Goal: Task Accomplishment & Management: Manage account settings

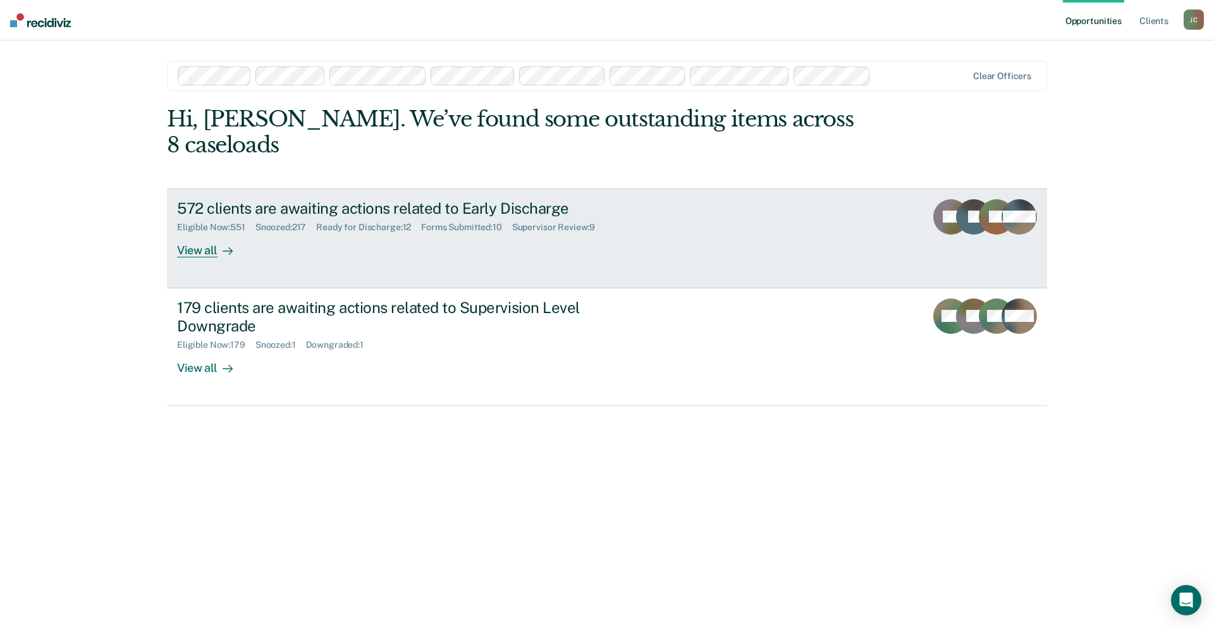
click at [389, 211] on div "572 clients are awaiting actions related to Early Discharge Eligible Now : 551 …" at bounding box center [414, 228] width 474 height 58
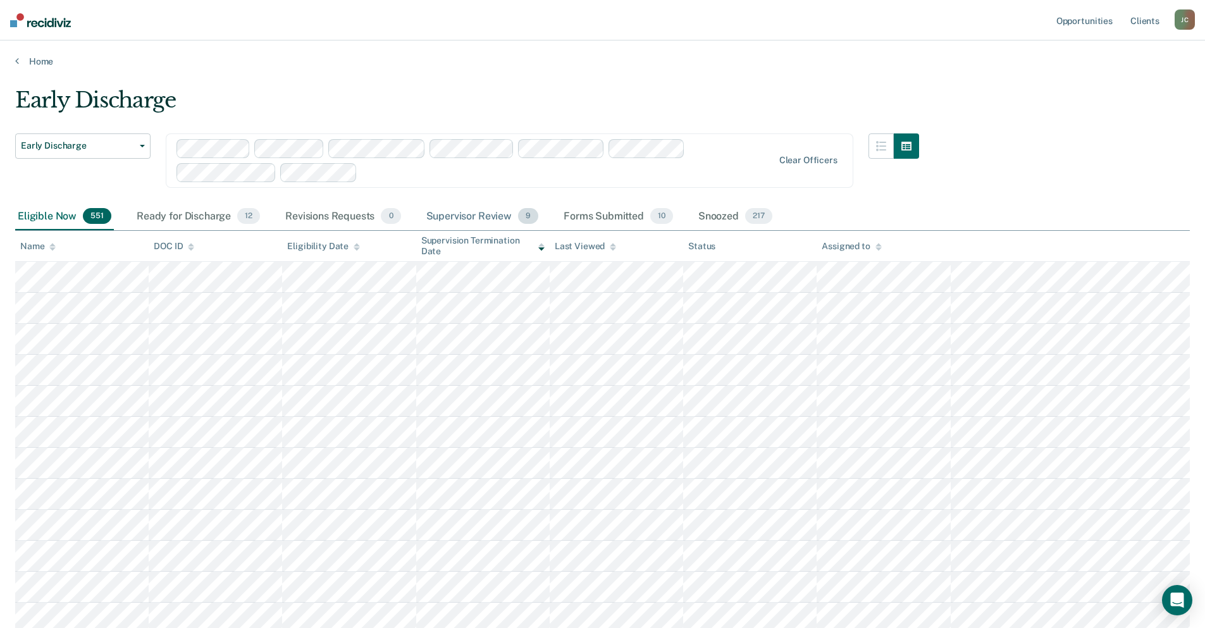
click at [490, 217] on div "Supervisor Review 9" at bounding box center [483, 217] width 118 height 28
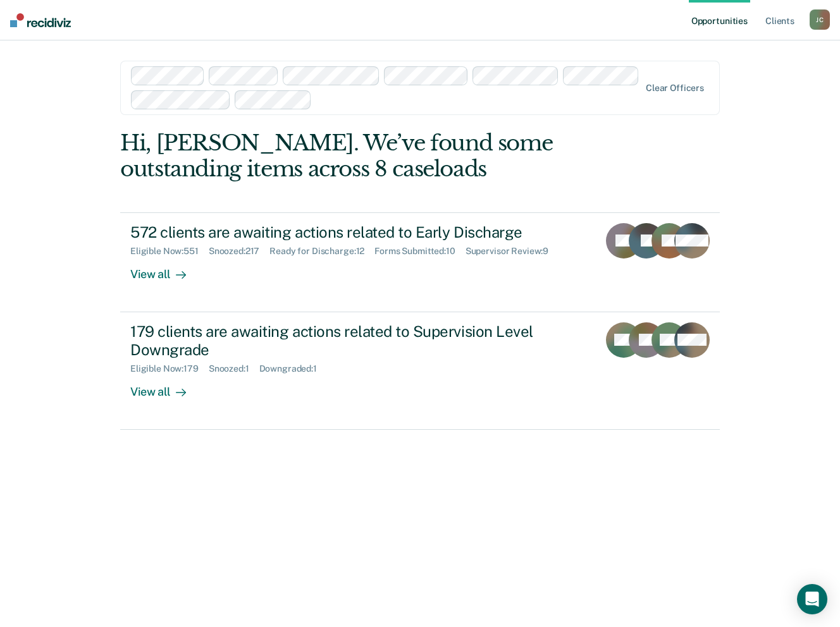
click at [82, 232] on div "Opportunities Client s Julie Cullen J C Profile How it works Log Out Clear offi…" at bounding box center [420, 313] width 840 height 627
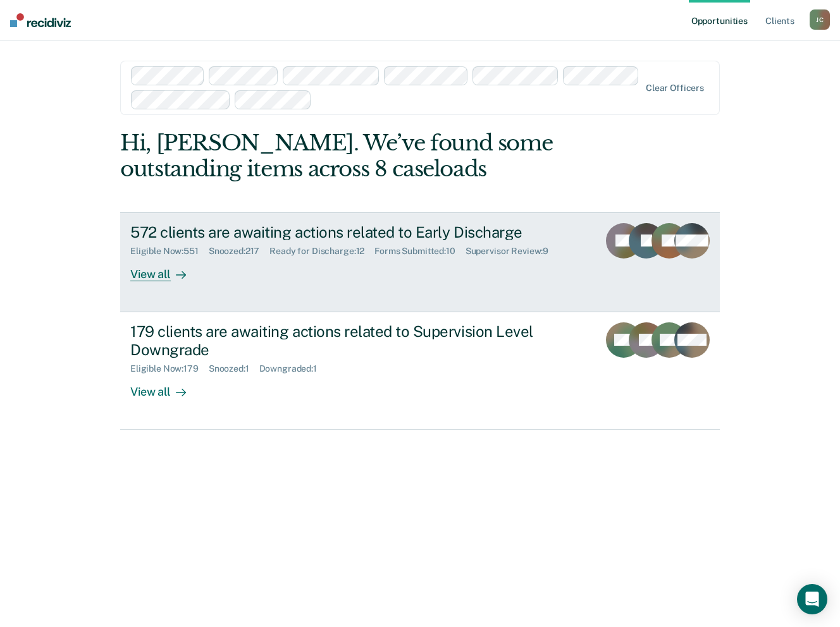
click at [428, 244] on div "Eligible Now : 551 Snoozed : 217 Ready for Discharge : 12 Forms Submitted : 10 …" at bounding box center [352, 249] width 444 height 16
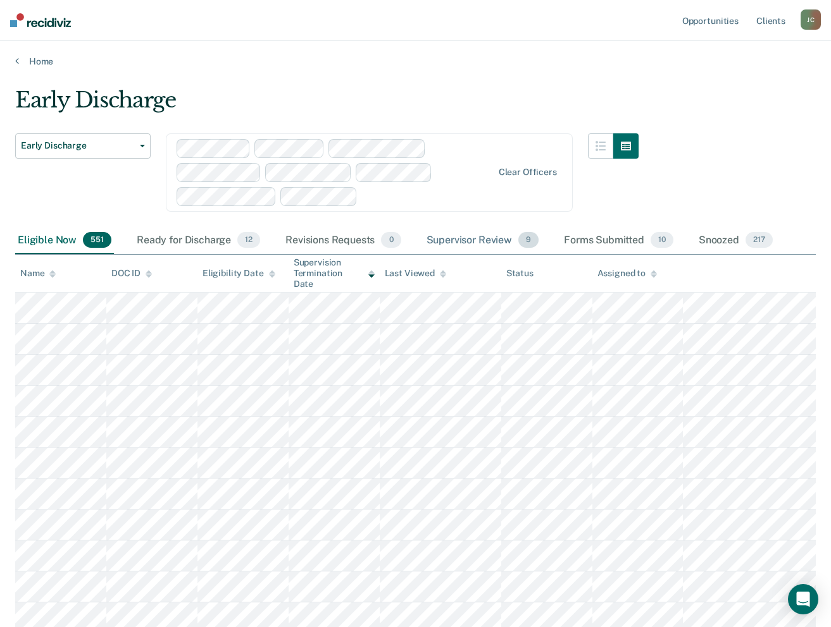
click at [469, 239] on div "Supervisor Review 9" at bounding box center [483, 241] width 118 height 28
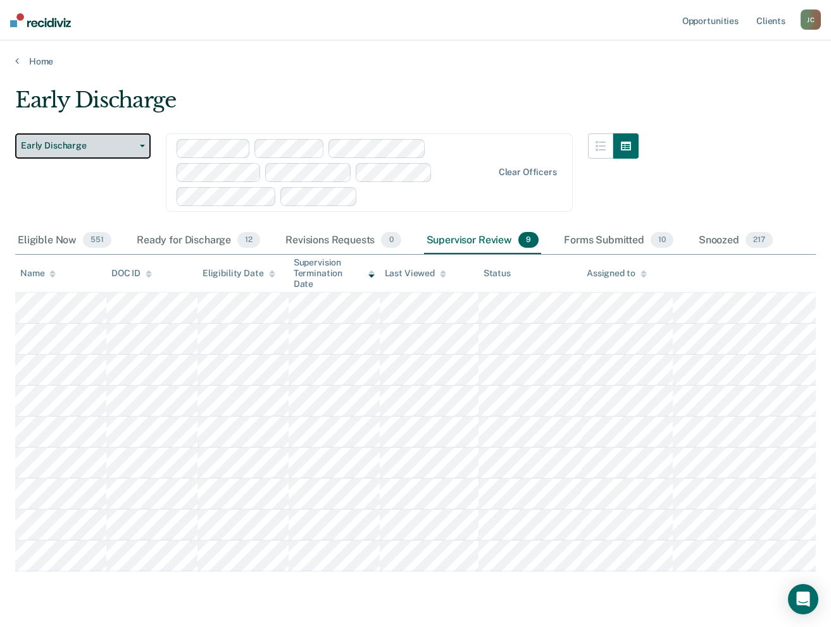
click at [127, 144] on span "Early Discharge" at bounding box center [78, 145] width 114 height 11
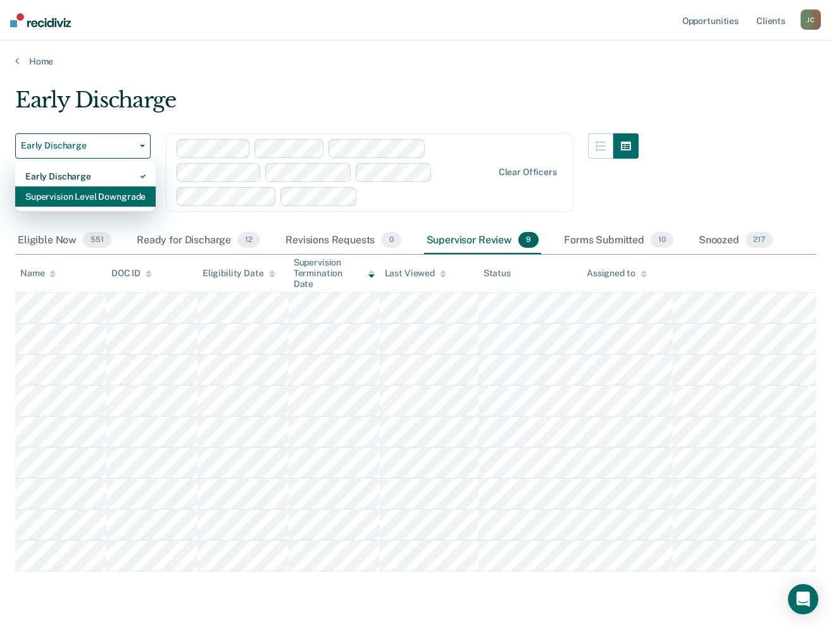
click at [127, 190] on div "Supervision Level Downgrade" at bounding box center [85, 197] width 120 height 20
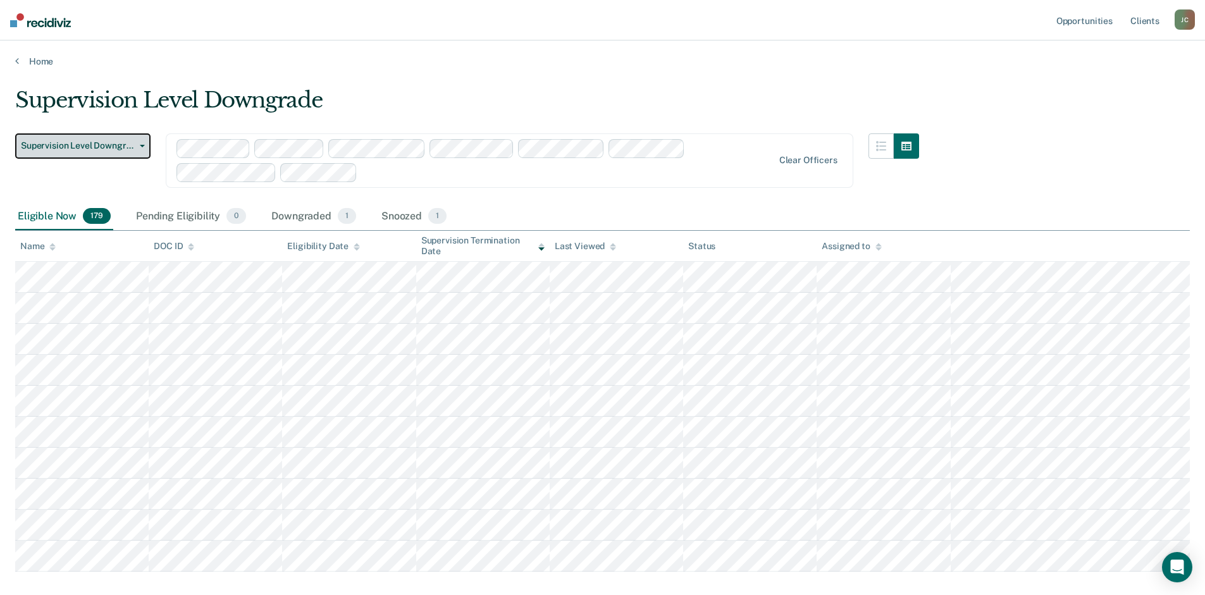
click at [145, 145] on button "Supervision Level Downgrade" at bounding box center [82, 145] width 135 height 25
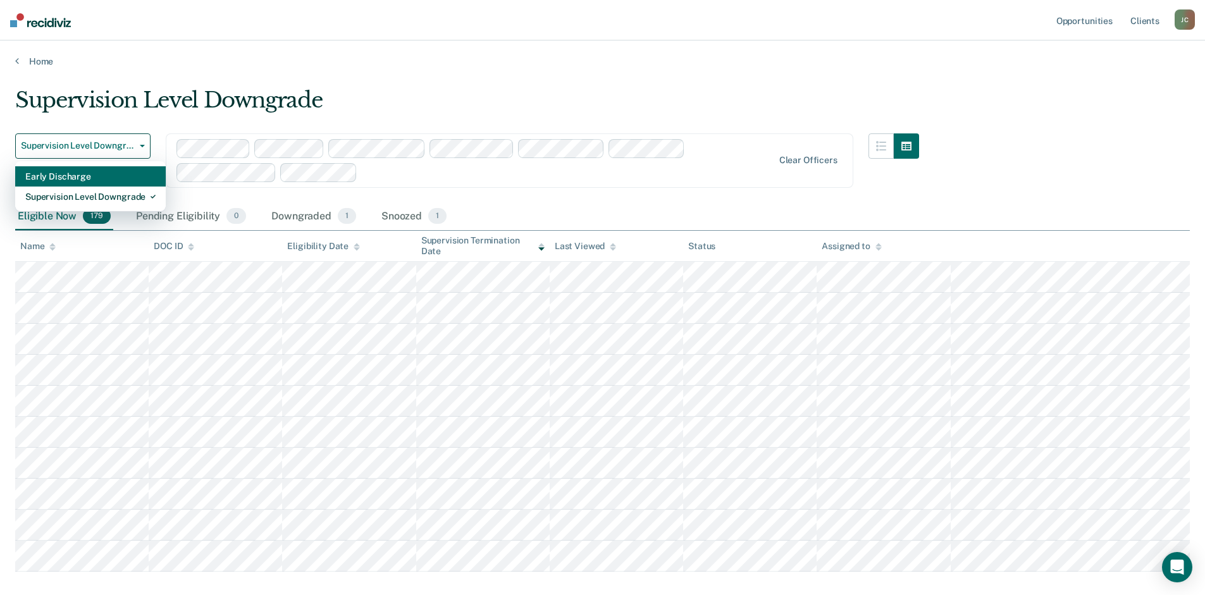
click at [142, 173] on div "Early Discharge" at bounding box center [90, 176] width 130 height 20
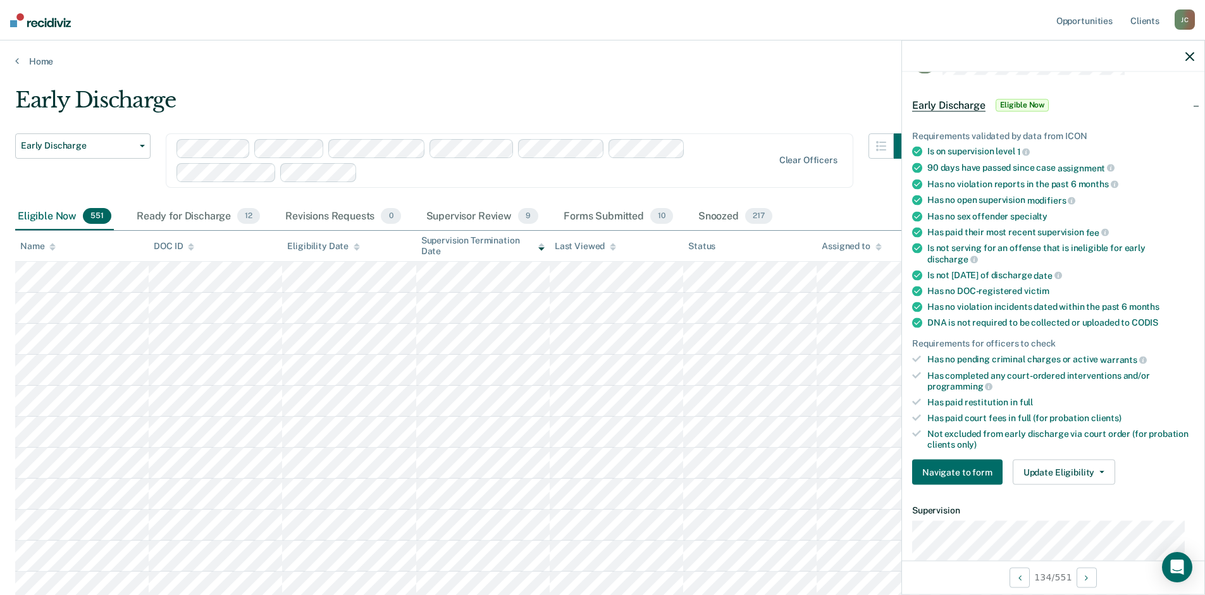
scroll to position [63, 0]
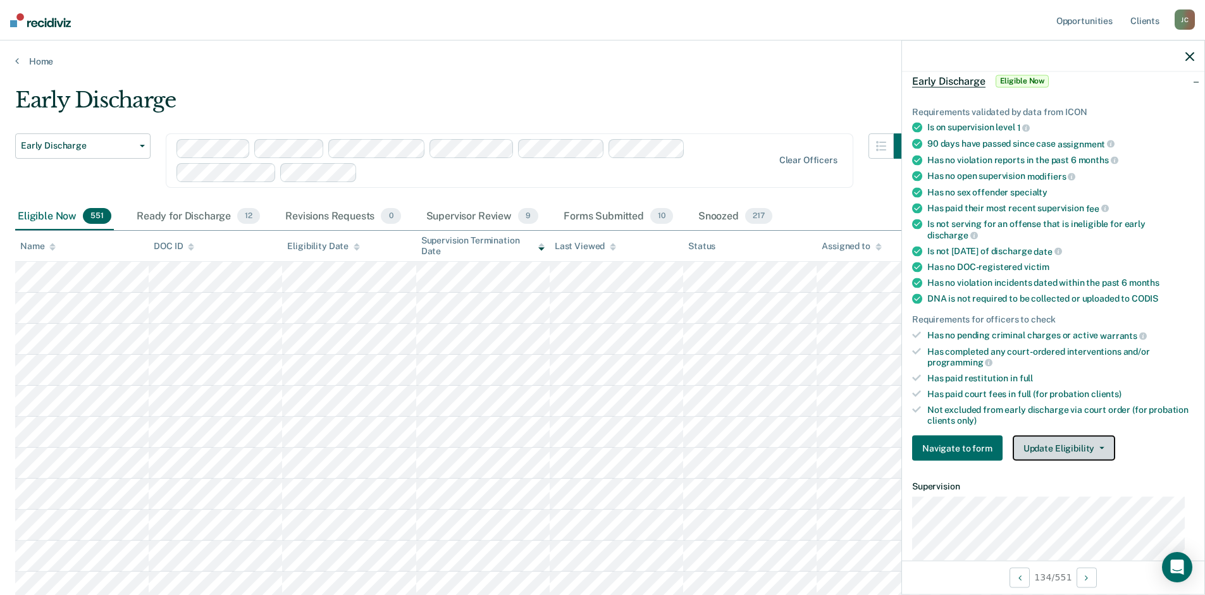
click at [1063, 447] on button "Update Eligibility" at bounding box center [1064, 448] width 102 height 25
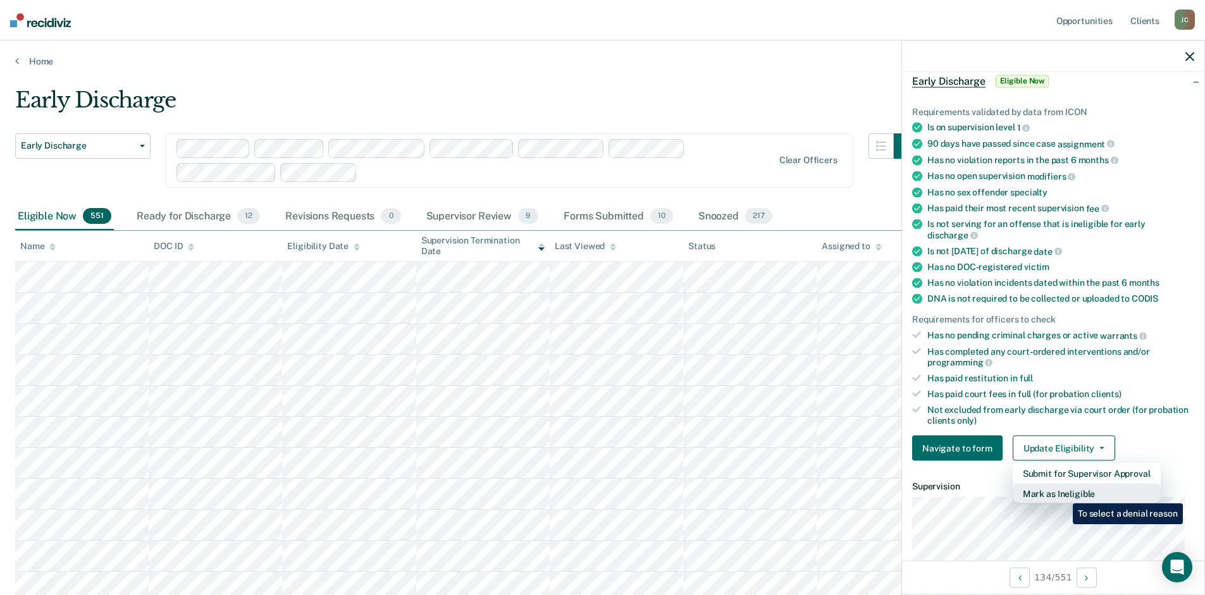
click at [1063, 494] on button "Mark as Ineligible" at bounding box center [1087, 494] width 148 height 20
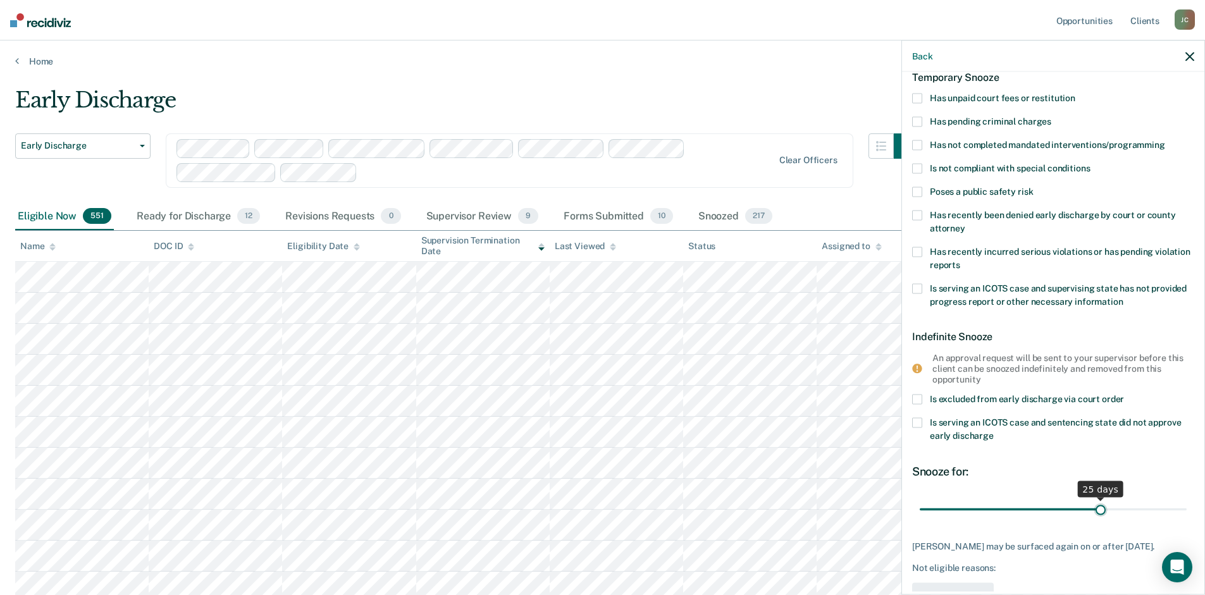
drag, startPoint x: 1129, startPoint y: 510, endPoint x: 1096, endPoint y: 514, distance: 33.7
type input "25"
click at [1096, 514] on input "range" at bounding box center [1053, 509] width 267 height 22
click at [913, 399] on span at bounding box center [917, 400] width 10 height 10
click at [1124, 395] on input "Is excluded from early discharge via court order" at bounding box center [1124, 395] width 0 height 0
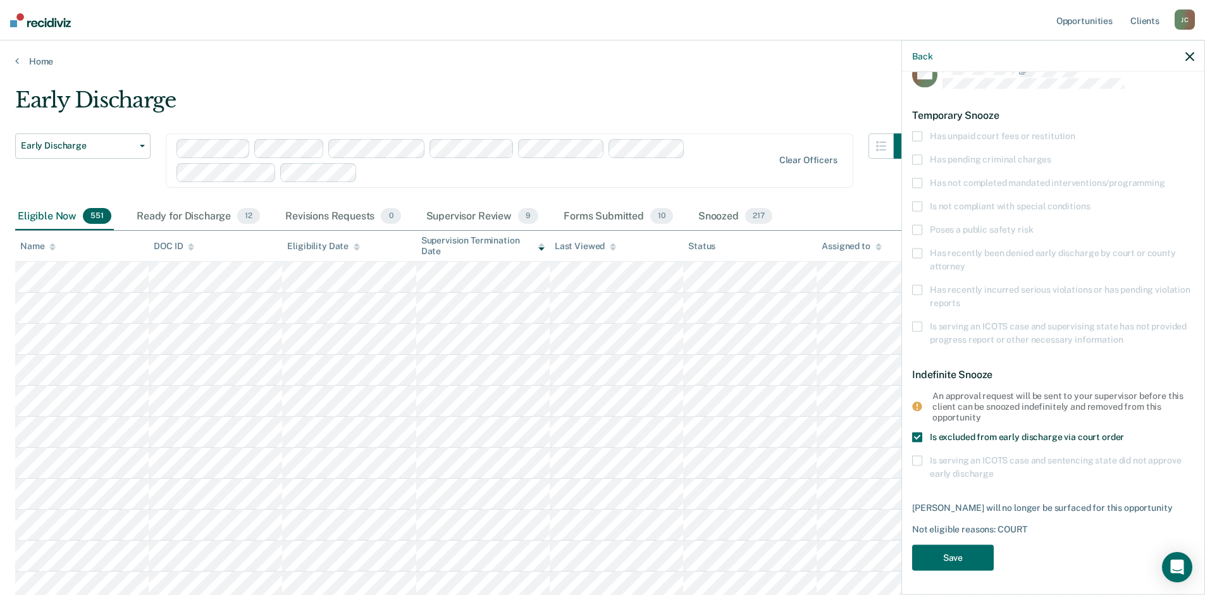
scroll to position [0, 0]
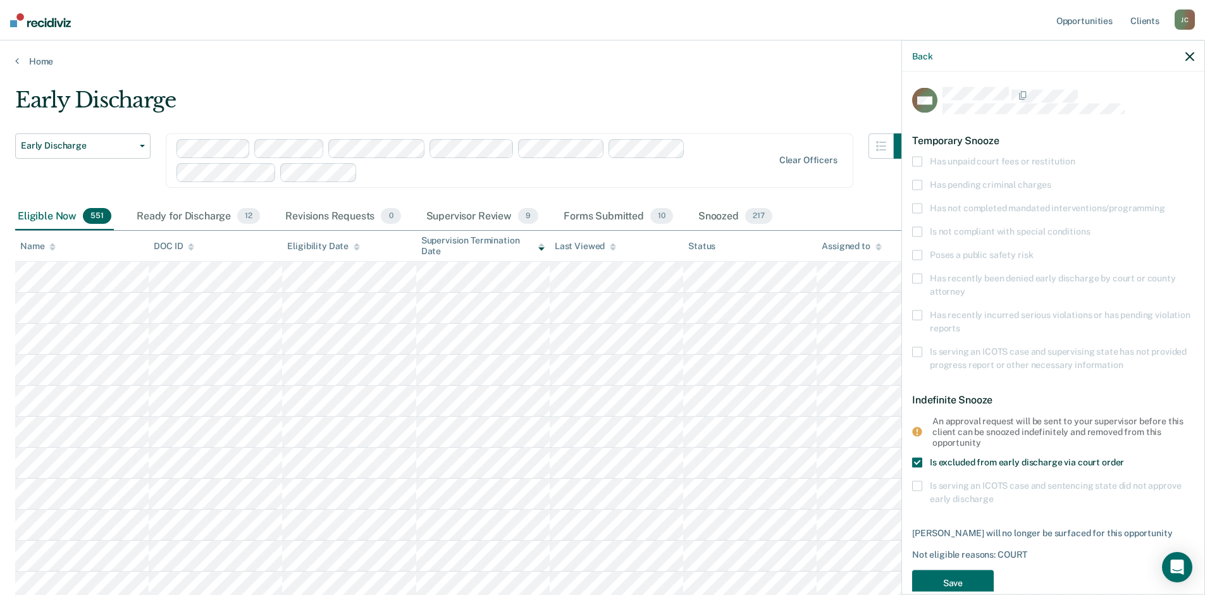
click at [914, 461] on span at bounding box center [917, 463] width 10 height 10
click at [1124, 458] on input "Is excluded from early discharge via court order" at bounding box center [1124, 458] width 0 height 0
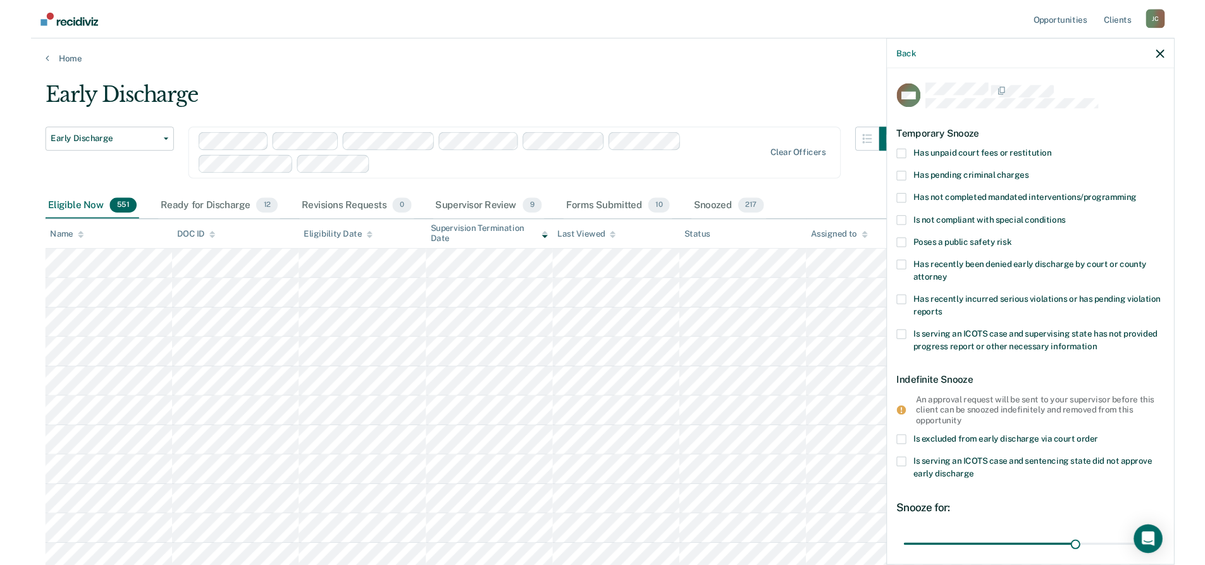
scroll to position [102, 0]
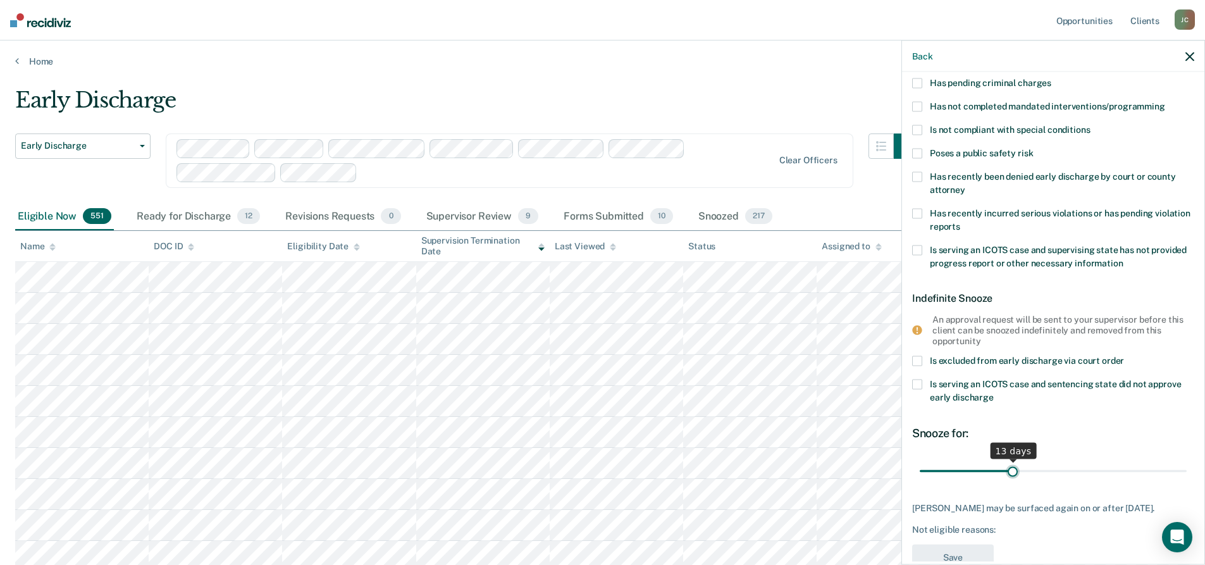
drag, startPoint x: 1096, startPoint y: 467, endPoint x: 1006, endPoint y: 473, distance: 89.3
type input "13"
click at [1006, 473] on input "range" at bounding box center [1053, 471] width 267 height 22
click at [918, 358] on span at bounding box center [917, 361] width 10 height 10
click at [1124, 356] on input "Is excluded from early discharge via court order" at bounding box center [1124, 356] width 0 height 0
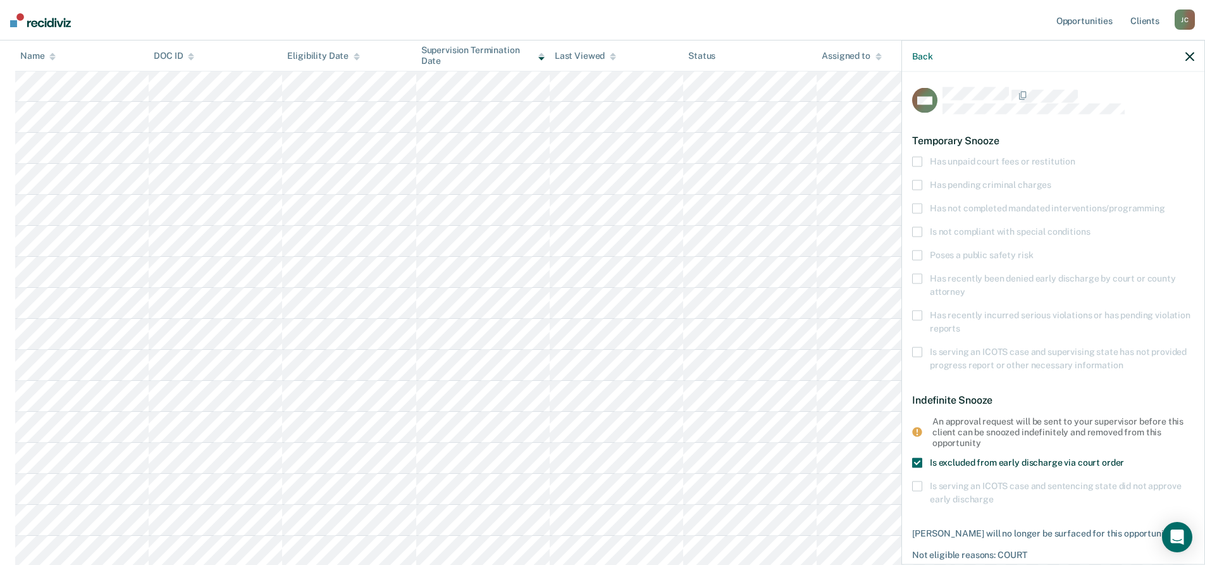
scroll to position [56, 0]
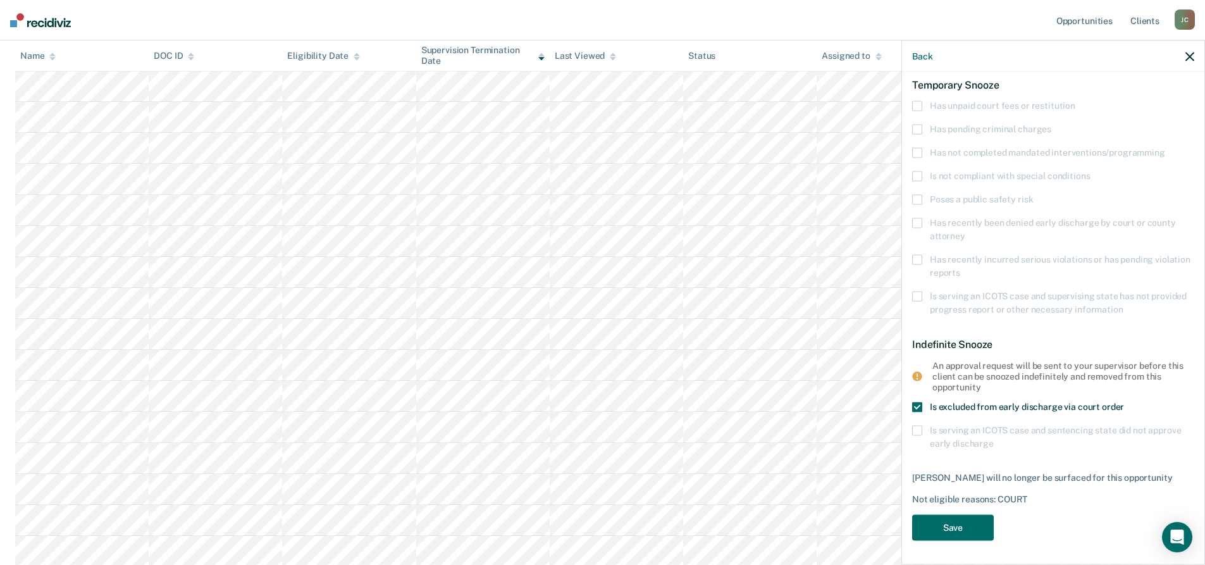
click at [918, 405] on span at bounding box center [917, 407] width 10 height 10
click at [1124, 402] on input "Is excluded from early discharge via court order" at bounding box center [1124, 402] width 0 height 0
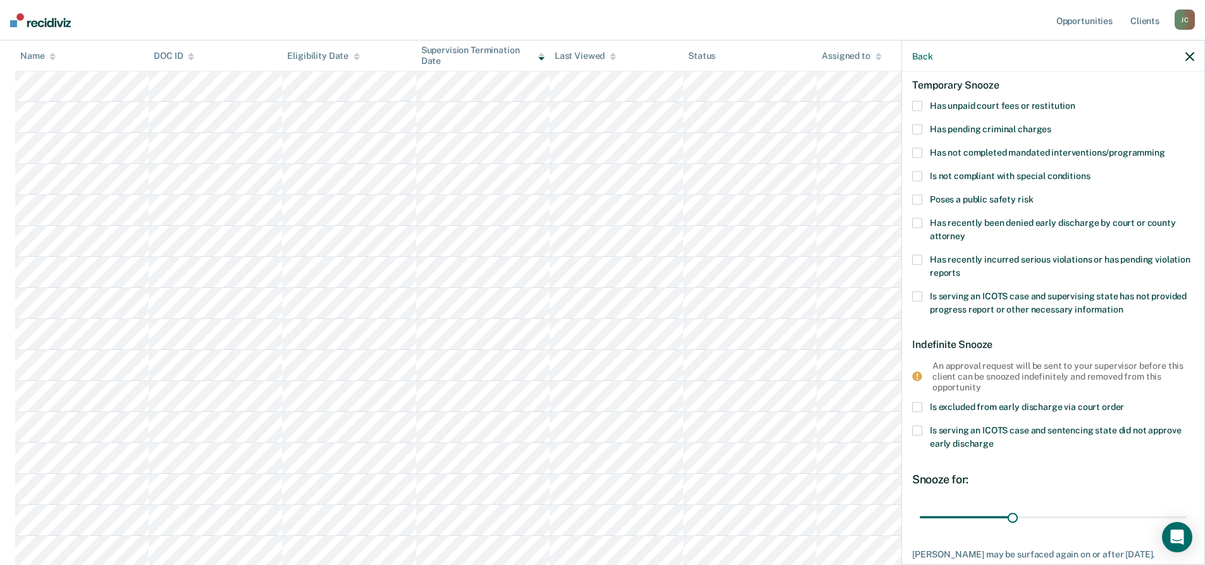
click at [918, 426] on span at bounding box center [917, 431] width 10 height 10
click at [994, 439] on input "Is serving an ICOTS case and sentencing state did not approve early discharge" at bounding box center [994, 439] width 0 height 0
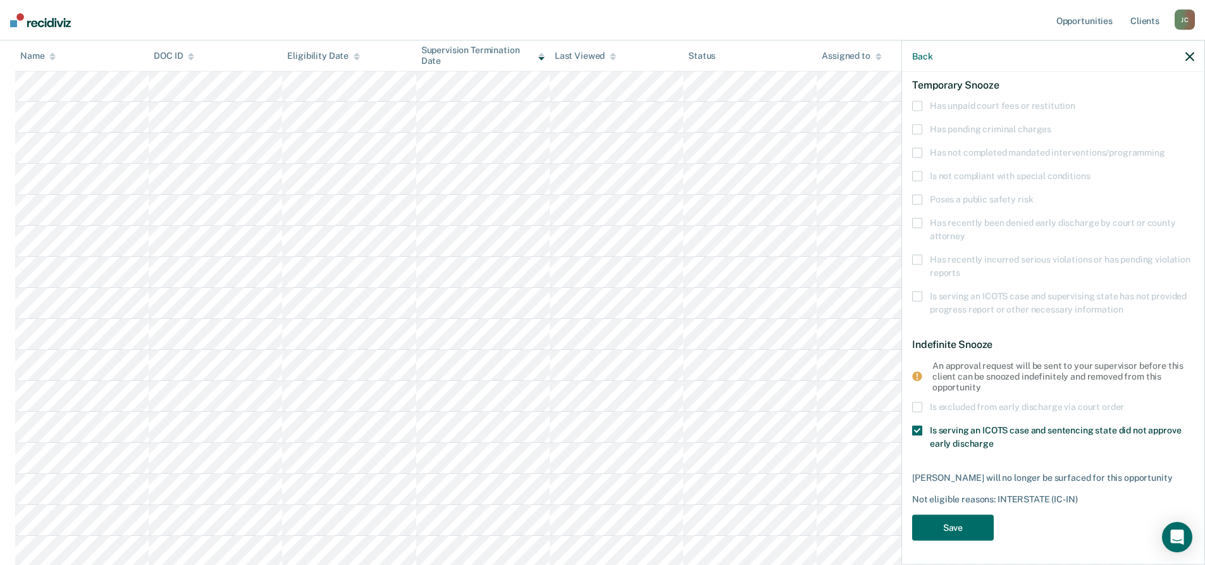
click at [920, 428] on span at bounding box center [917, 431] width 10 height 10
click at [994, 439] on input "Is serving an ICOTS case and sentencing state did not approve early discharge" at bounding box center [994, 439] width 0 height 0
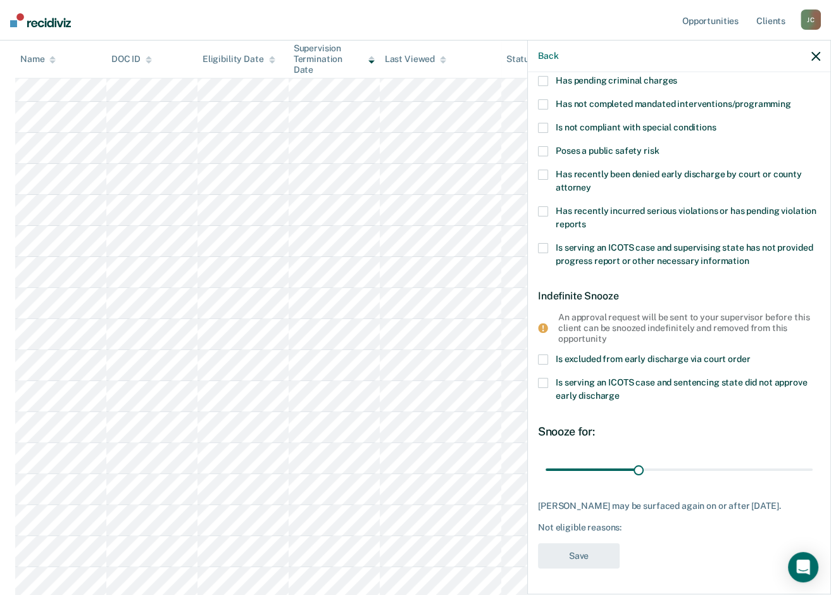
scroll to position [112, 0]
click at [545, 354] on span at bounding box center [543, 359] width 10 height 10
click at [750, 354] on input "Is excluded from early discharge via court order" at bounding box center [750, 354] width 0 height 0
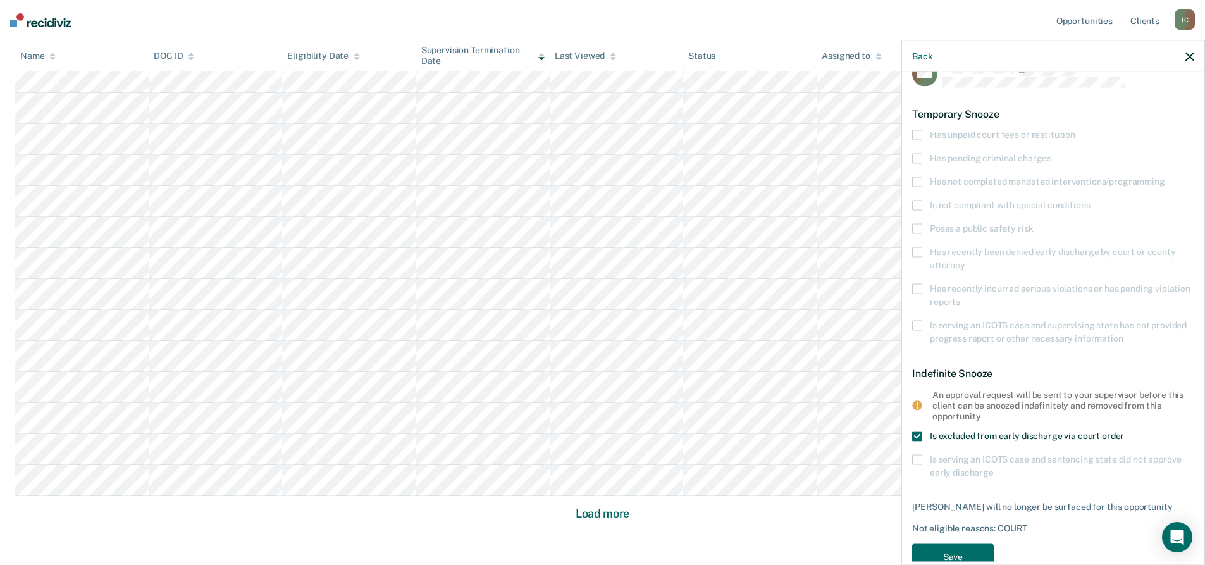
scroll to position [56, 0]
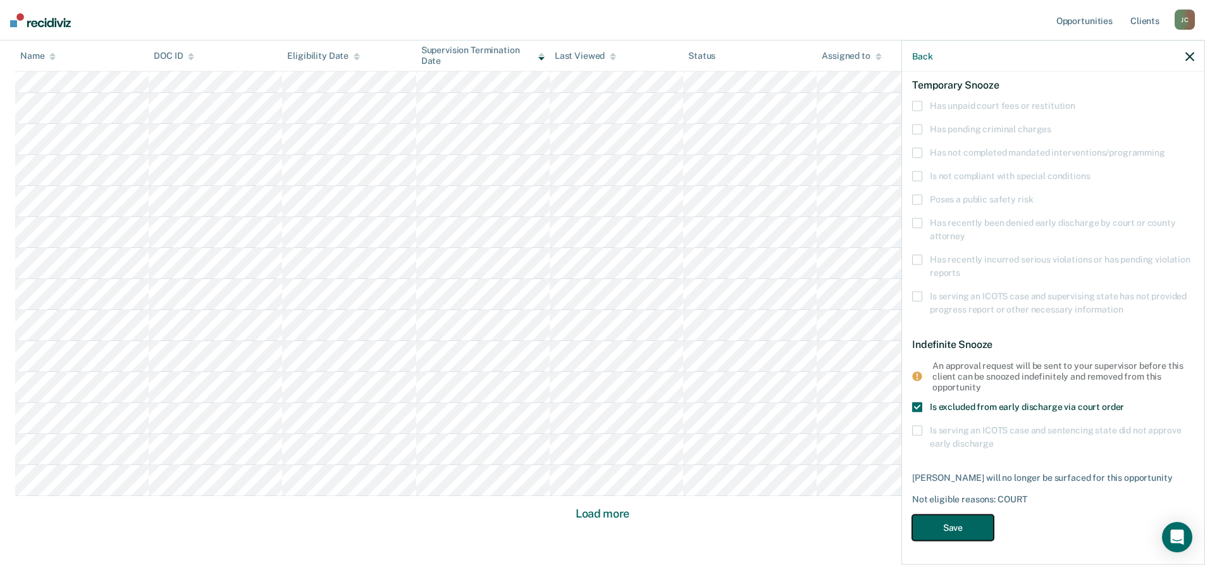
click at [968, 528] on button "Save" at bounding box center [953, 527] width 82 height 26
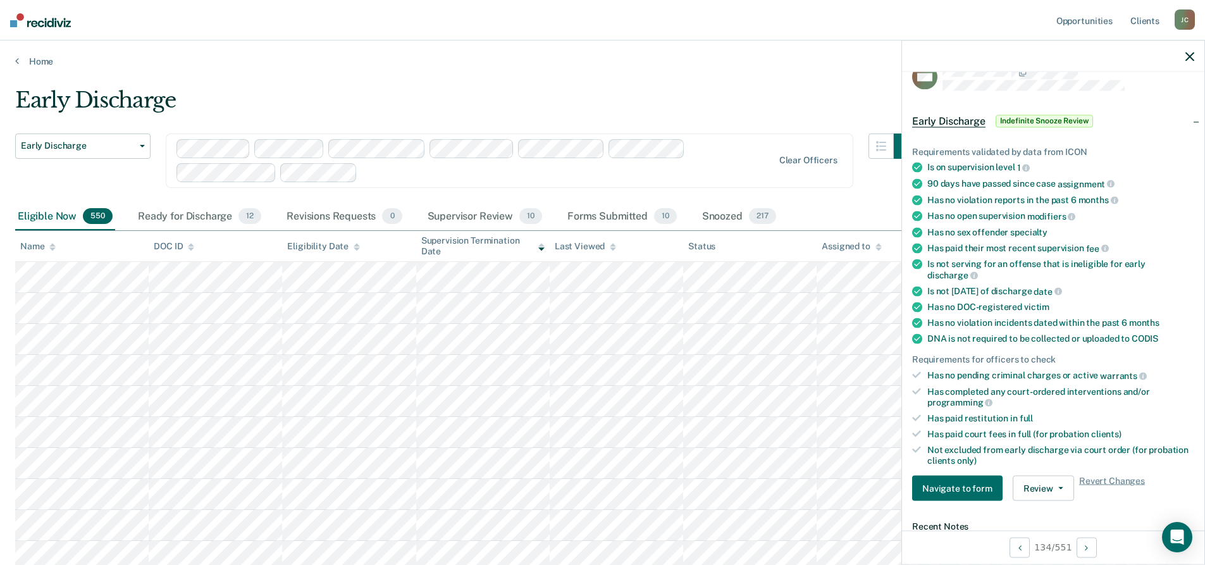
scroll to position [0, 0]
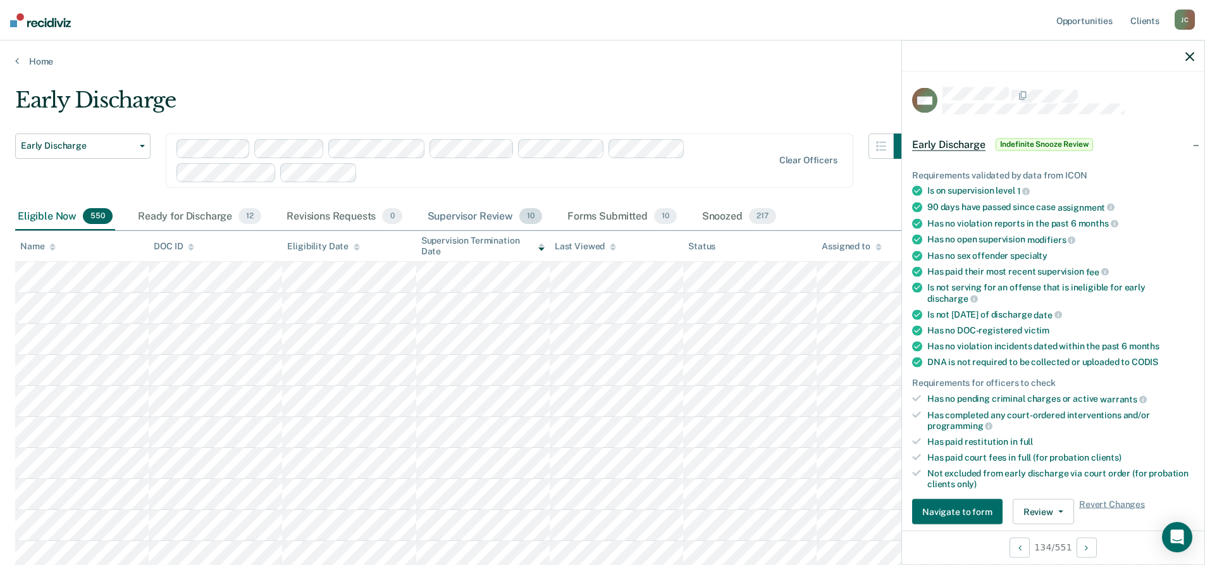
click at [461, 213] on div "Supervisor Review 10" at bounding box center [485, 217] width 120 height 28
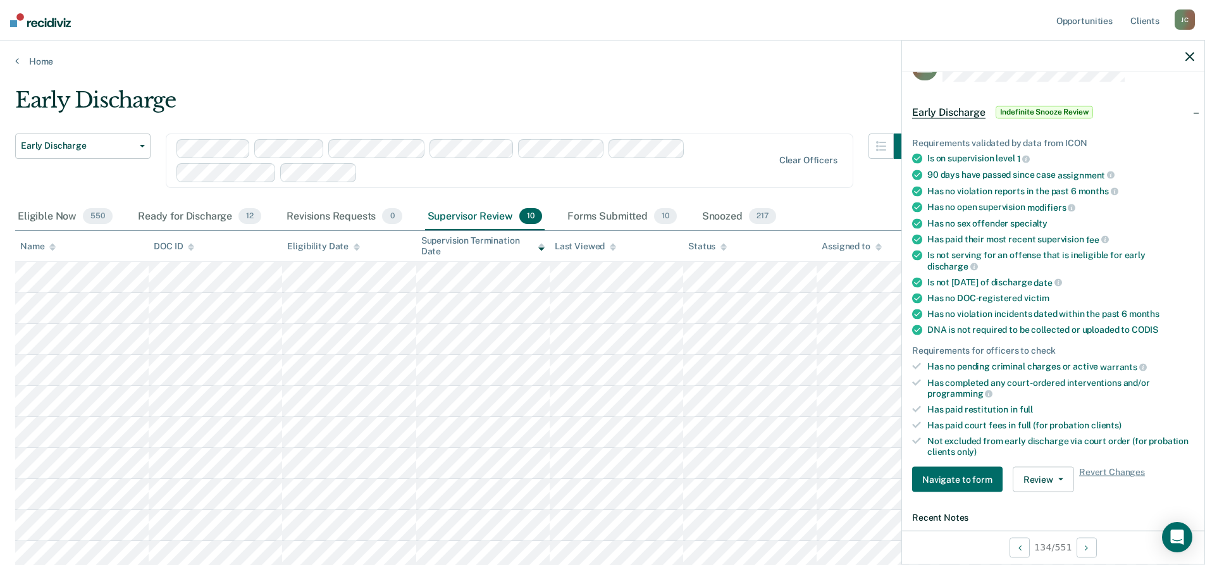
scroll to position [63, 0]
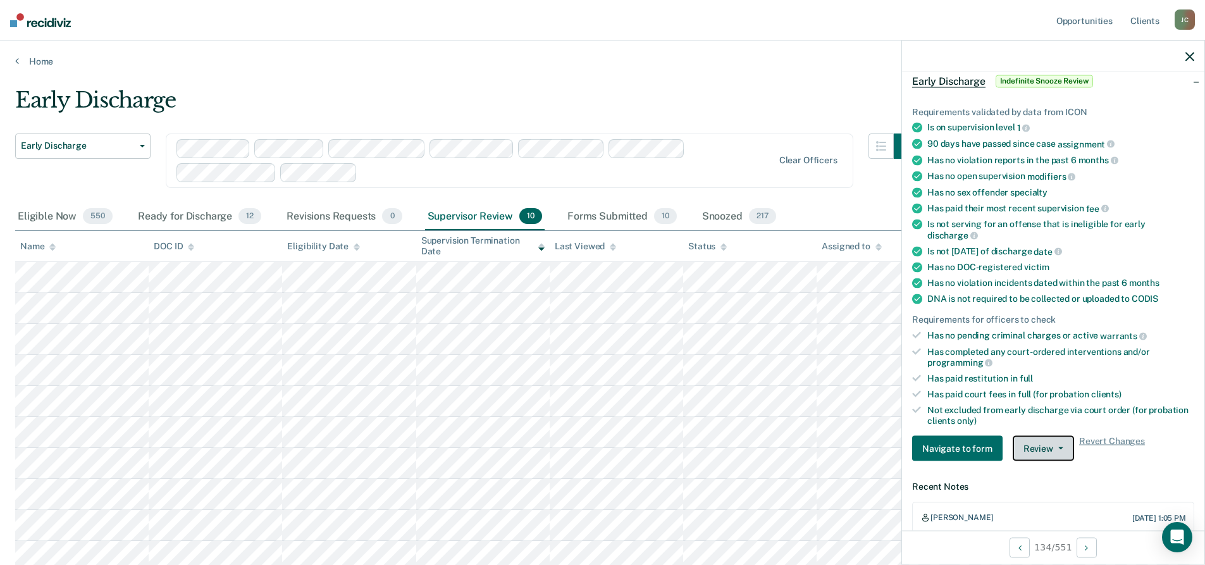
click at [1046, 447] on button "Review" at bounding box center [1043, 448] width 61 height 25
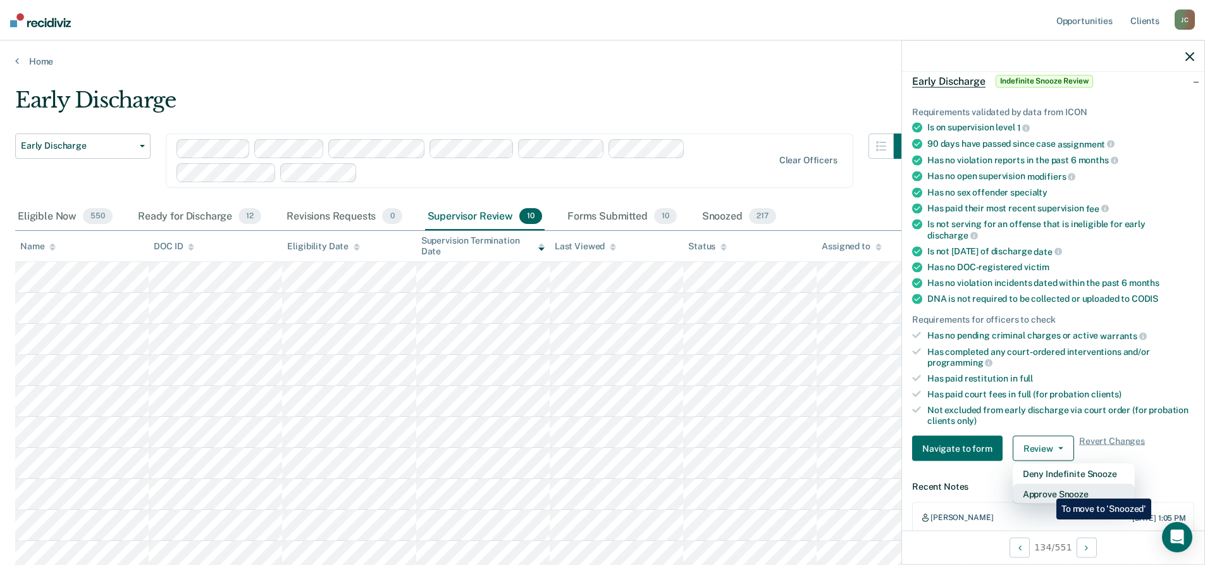
click at [1047, 489] on button "Approve Snooze" at bounding box center [1074, 494] width 122 height 20
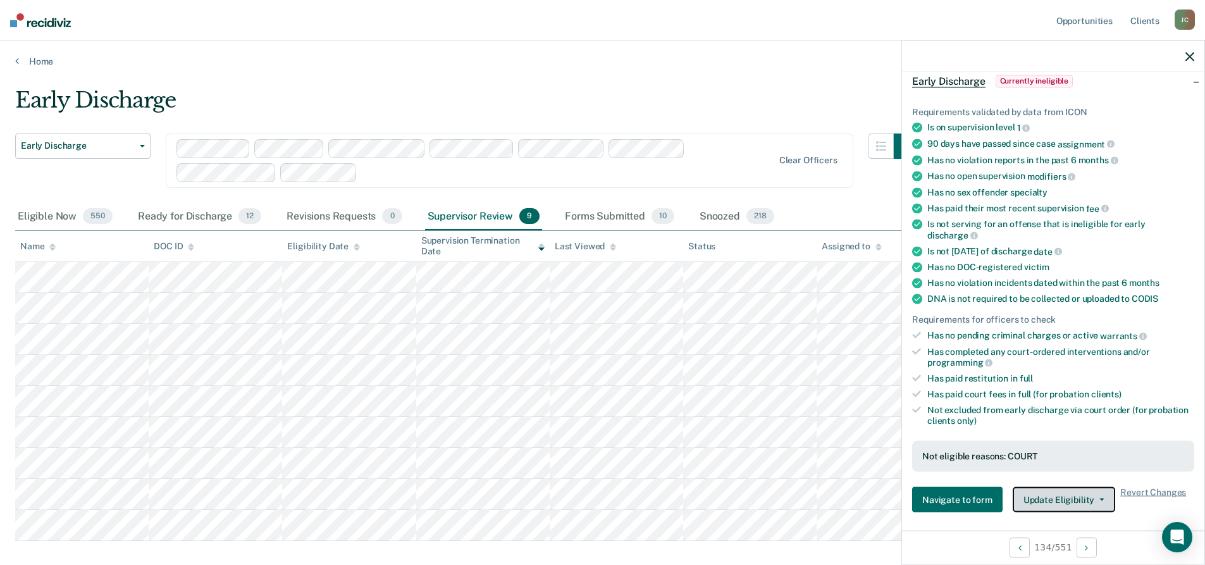
scroll to position [253, 0]
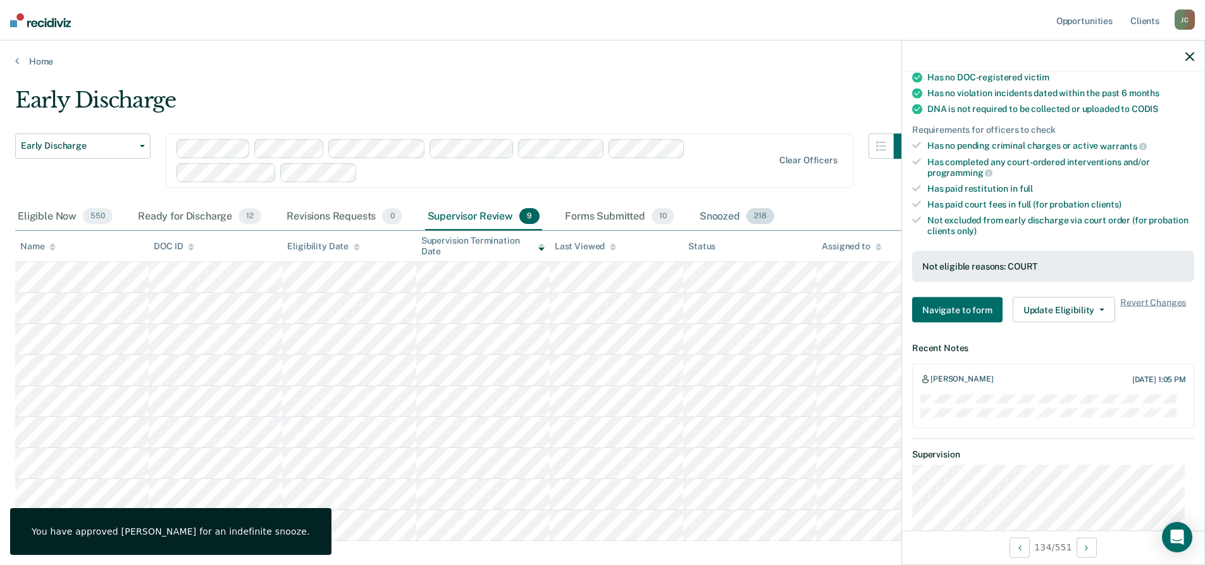
click at [729, 217] on div "Snoozed 218" at bounding box center [737, 217] width 80 height 28
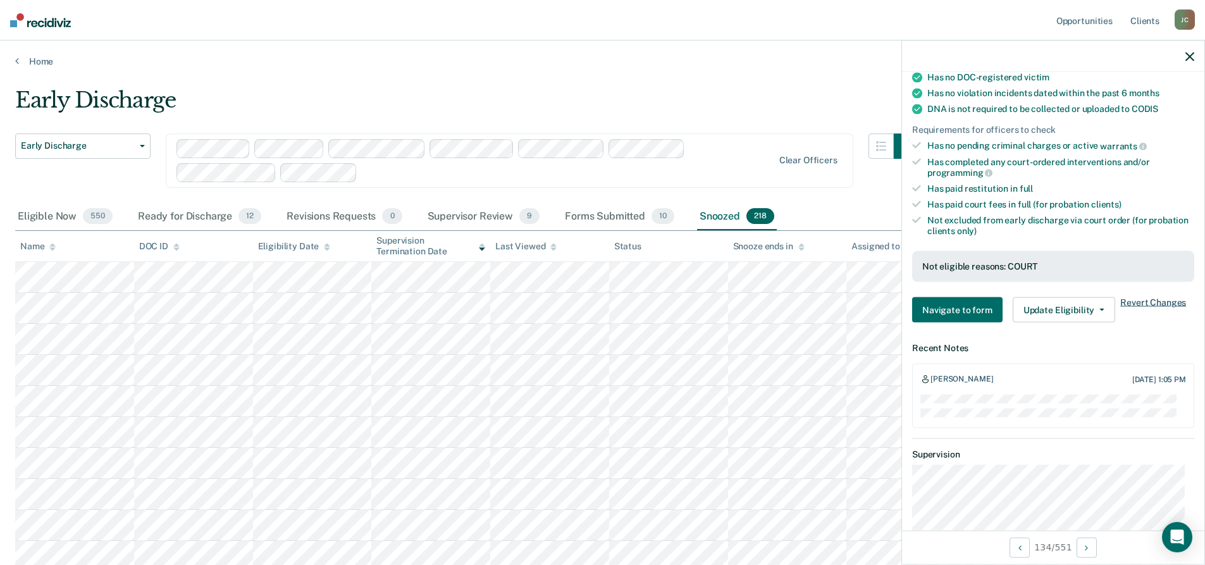
click at [1147, 300] on span "Revert Changes" at bounding box center [1153, 309] width 66 height 25
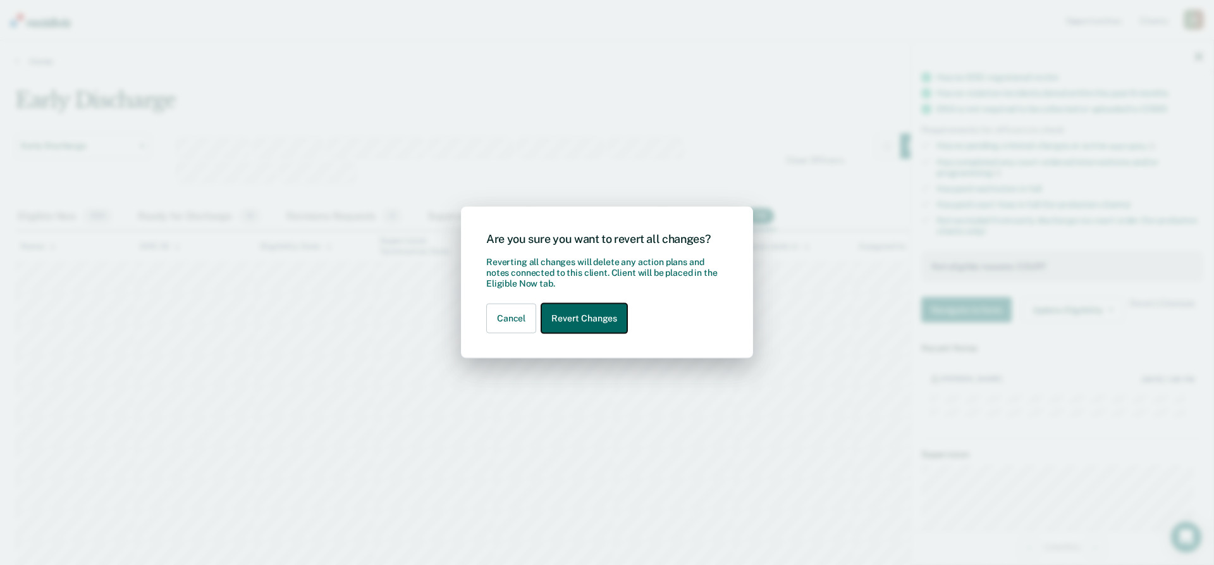
click at [605, 316] on button "Revert Changes" at bounding box center [584, 319] width 86 height 30
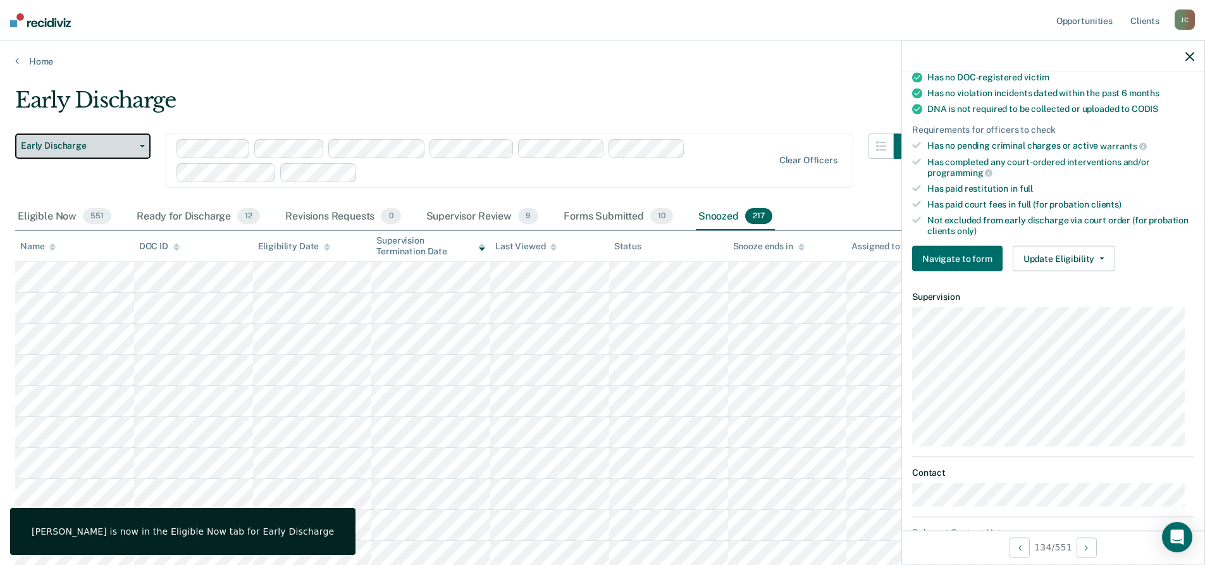
click at [139, 145] on span "button" at bounding box center [140, 146] width 10 height 3
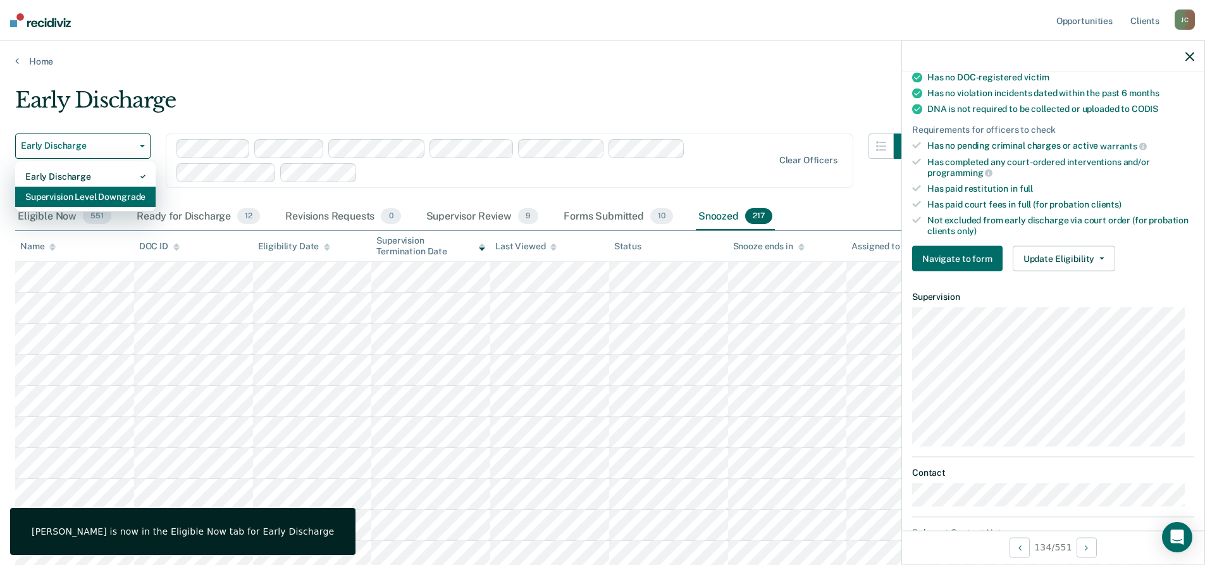
click at [101, 197] on div "Supervision Level Downgrade" at bounding box center [85, 197] width 120 height 20
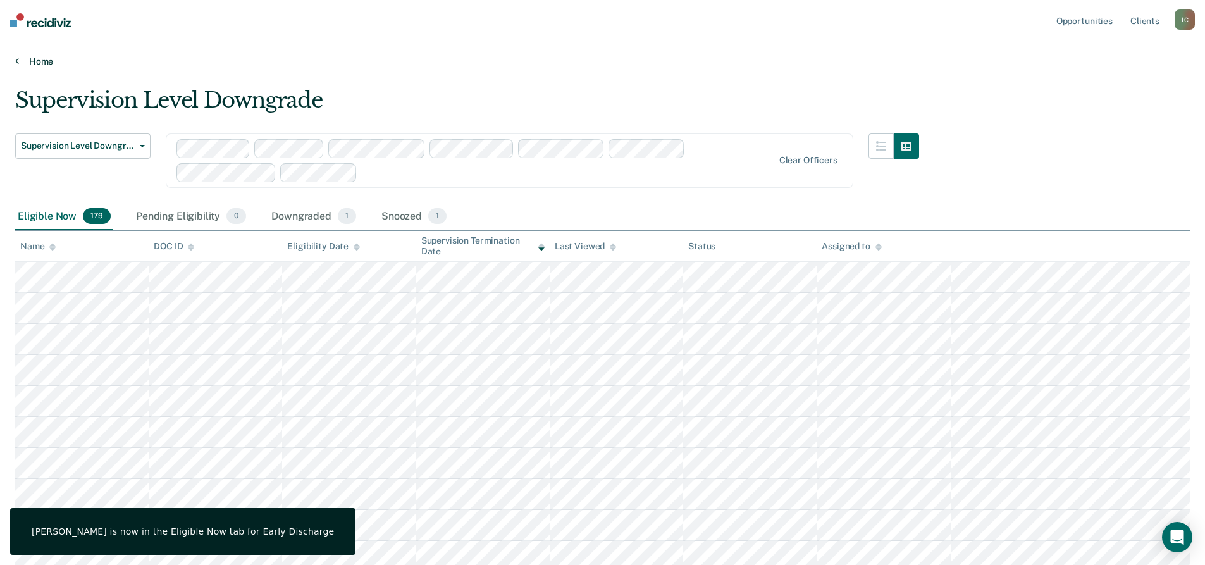
click at [609, 56] on link "Home" at bounding box center [602, 61] width 1175 height 11
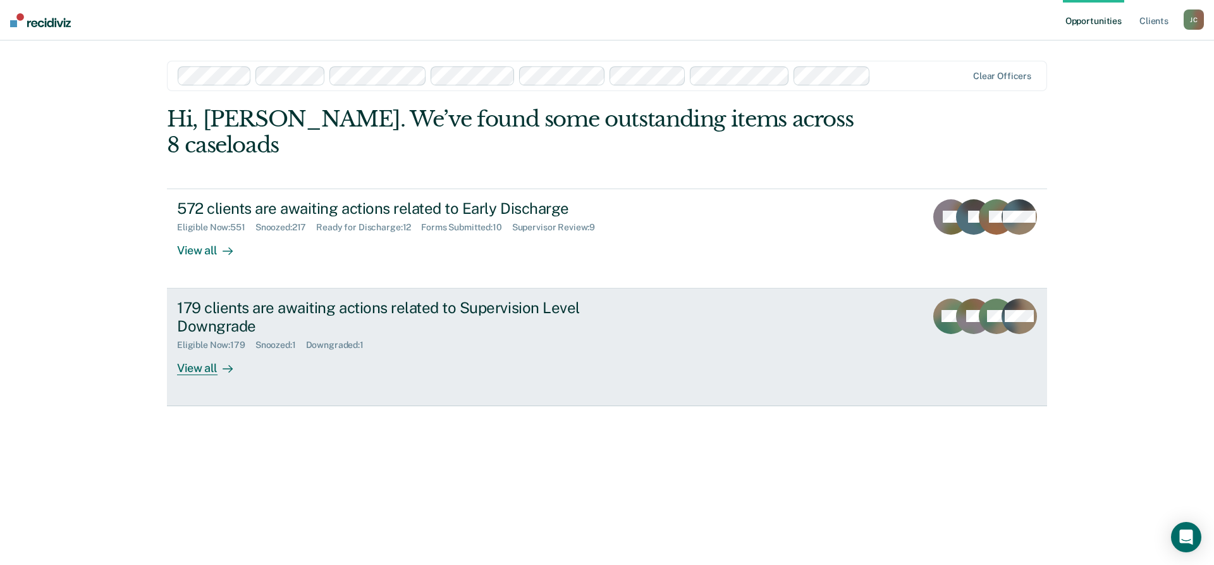
click at [380, 299] on div "179 clients are awaiting actions related to Supervision Level Downgrade" at bounding box center [399, 317] width 444 height 37
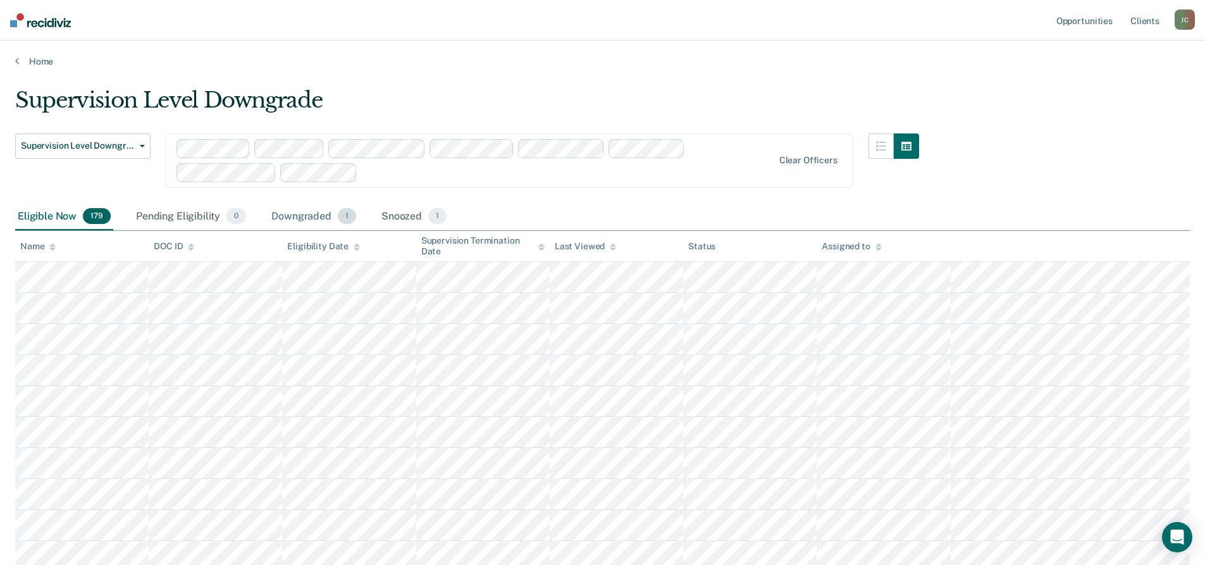
click at [316, 216] on div "Downgraded 1" at bounding box center [314, 217] width 90 height 28
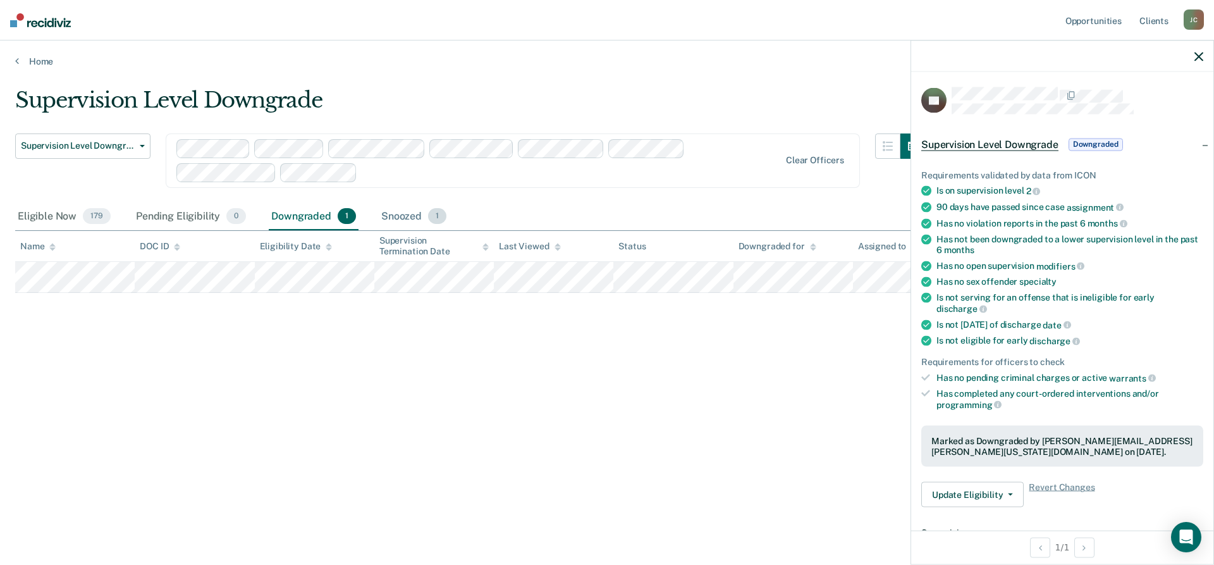
click at [388, 211] on div "Snoozed 1" at bounding box center [414, 217] width 70 height 28
click at [70, 221] on div "Eligible Now 179" at bounding box center [64, 217] width 98 height 28
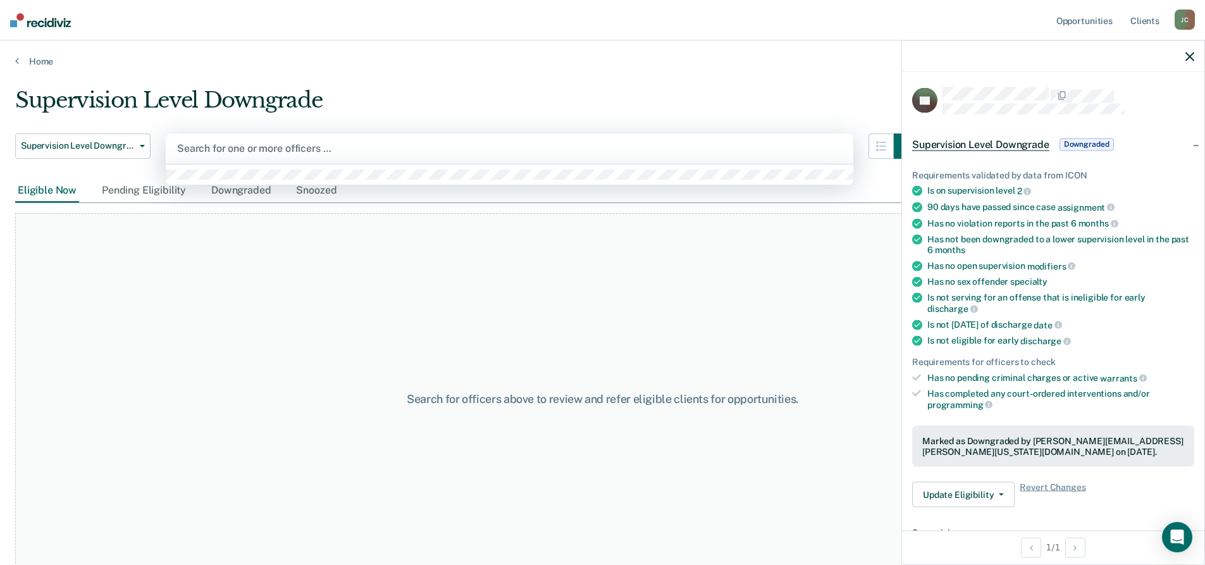
click at [272, 144] on div at bounding box center [509, 148] width 665 height 15
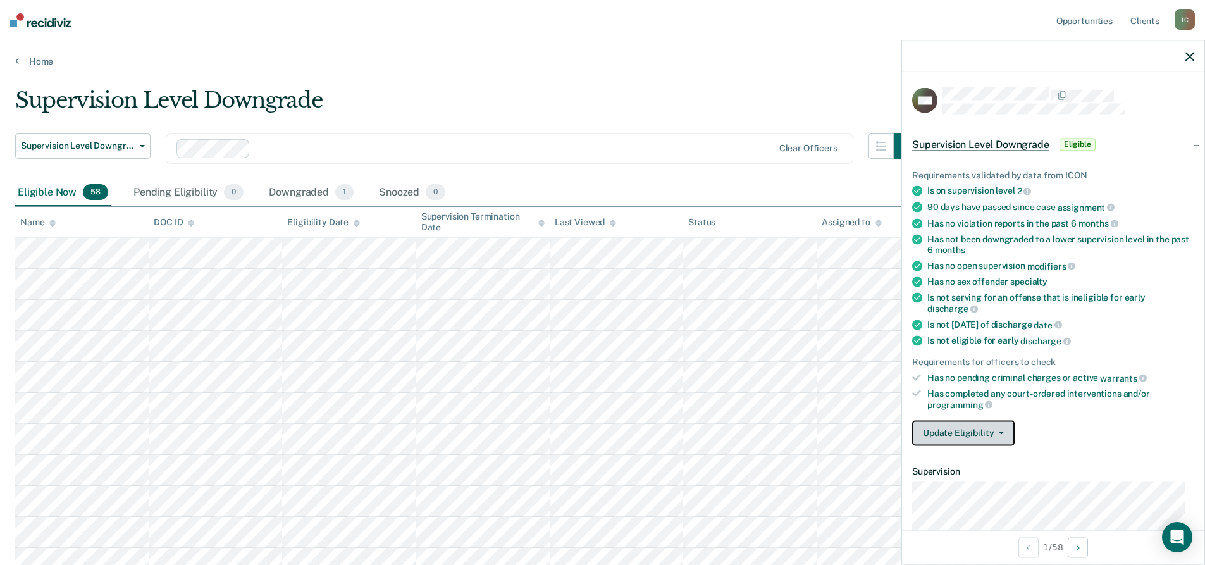
click at [990, 433] on button "Update Eligibility" at bounding box center [963, 432] width 102 height 25
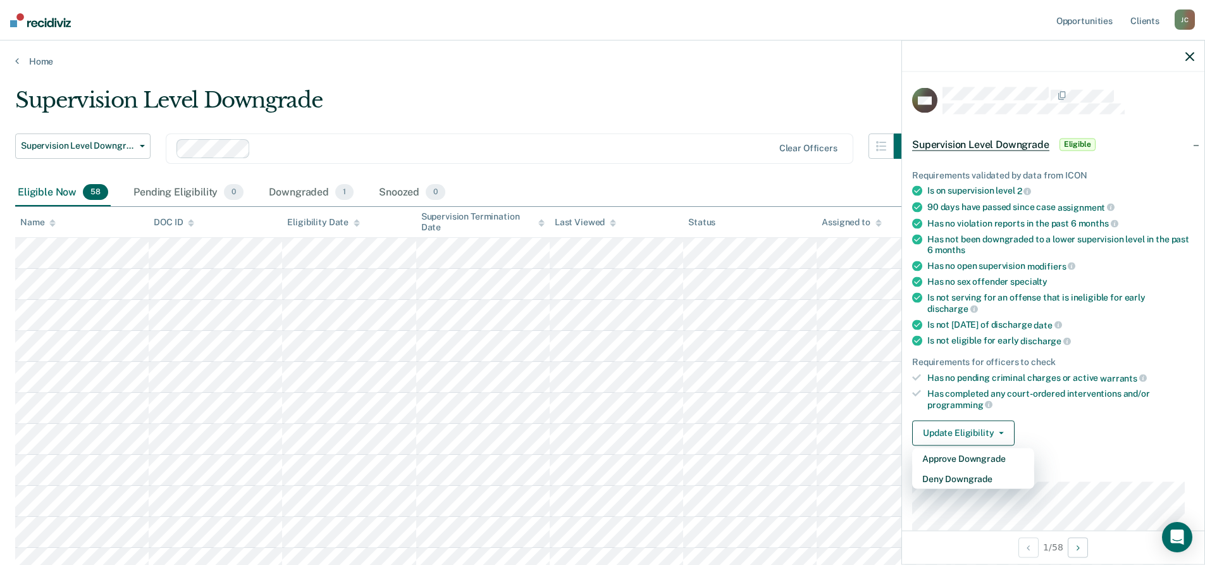
click at [284, 190] on div "Downgraded 1" at bounding box center [311, 193] width 90 height 28
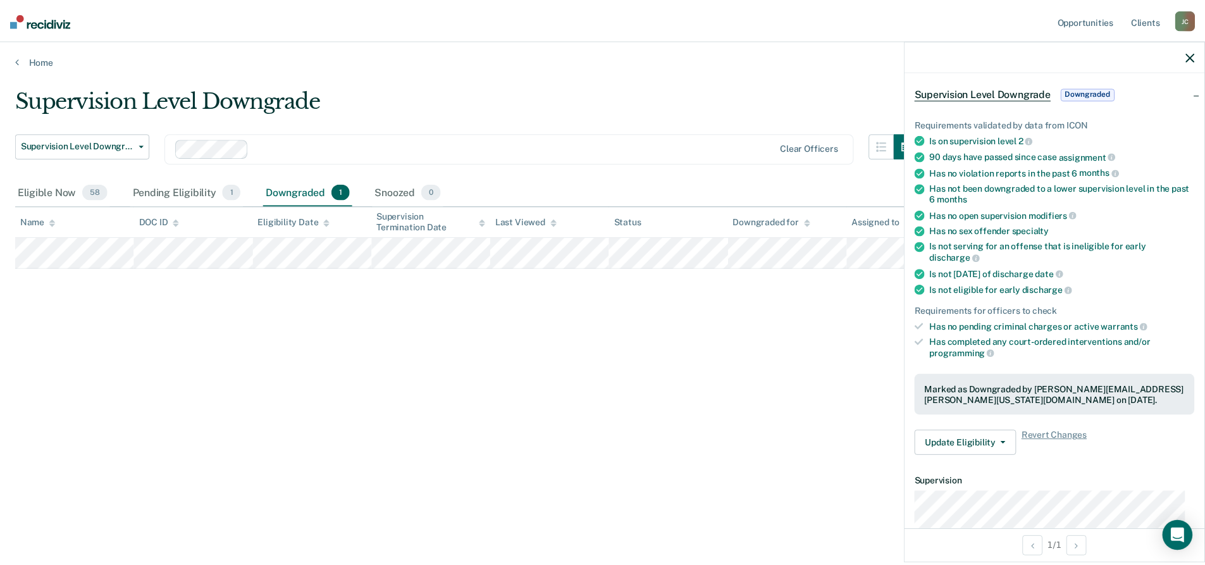
scroll to position [30, 0]
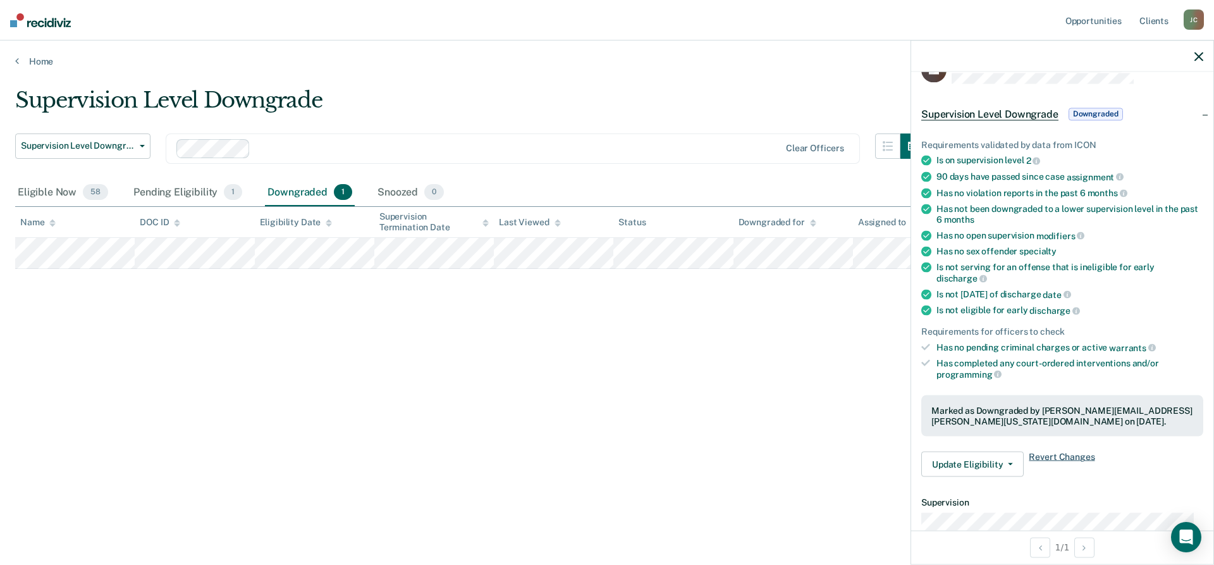
click at [1070, 456] on span "Revert Changes" at bounding box center [1062, 464] width 66 height 25
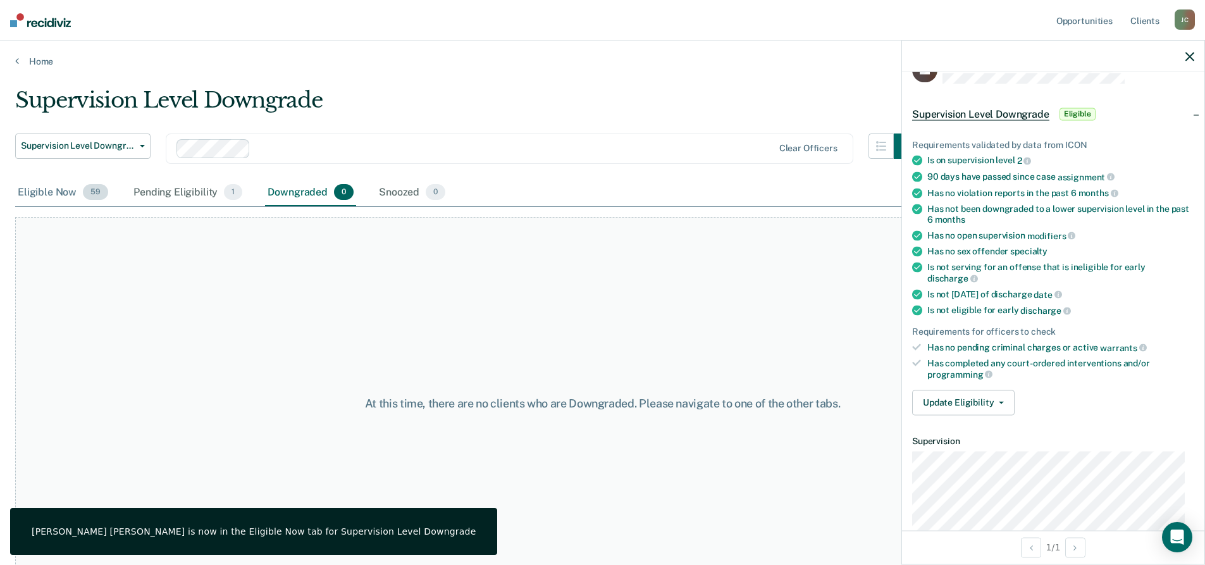
click at [30, 194] on div "Eligible Now 59" at bounding box center [63, 193] width 96 height 28
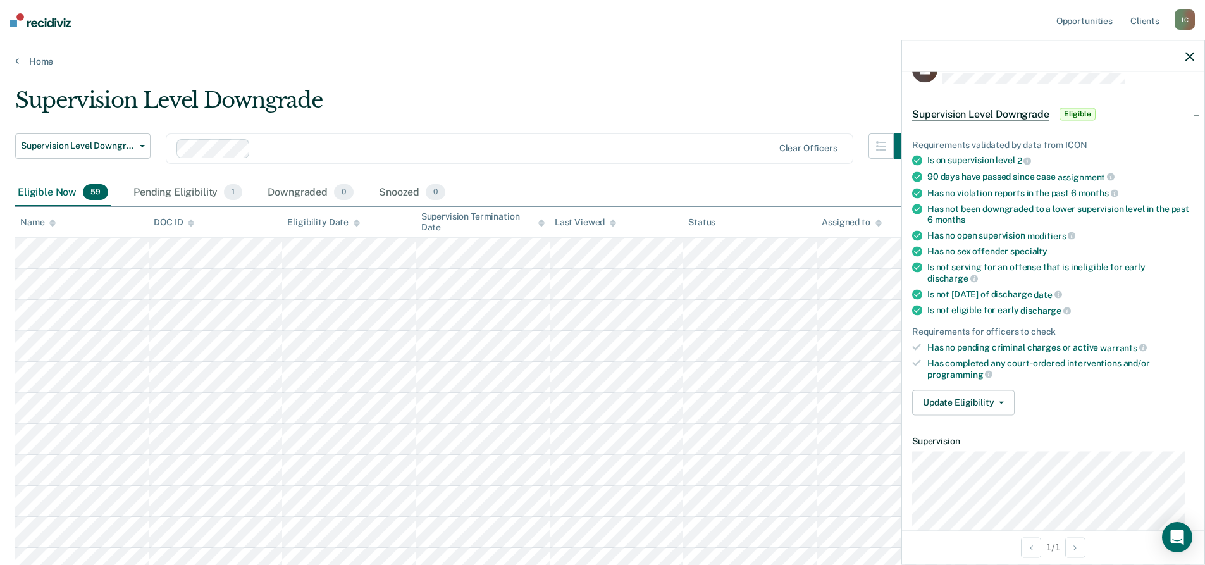
click at [53, 221] on icon at bounding box center [52, 220] width 6 height 3
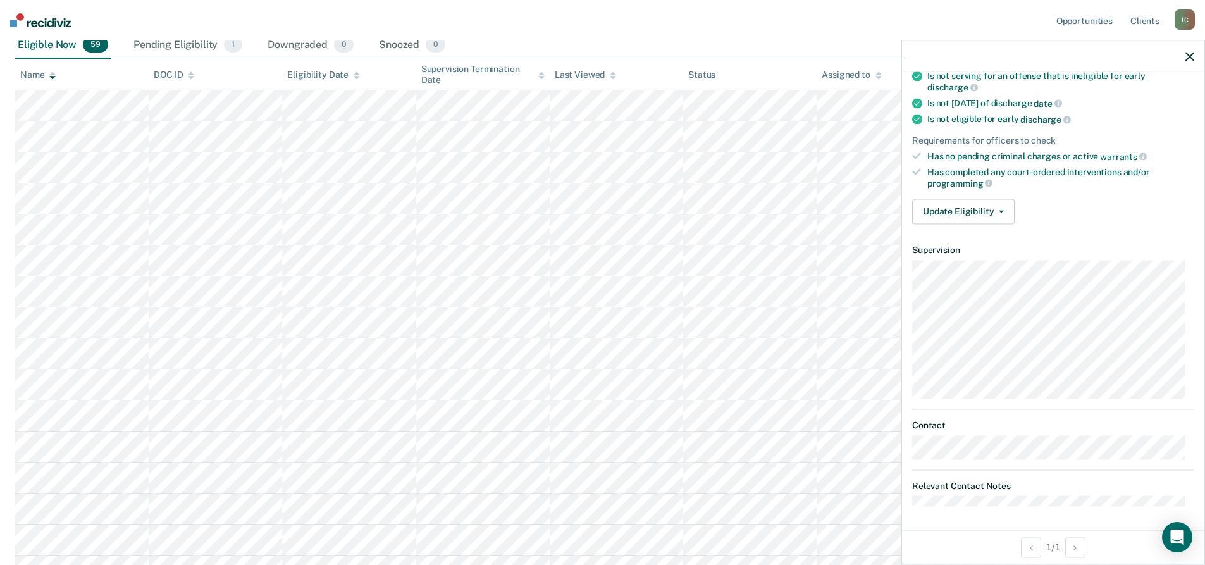
scroll to position [0, 0]
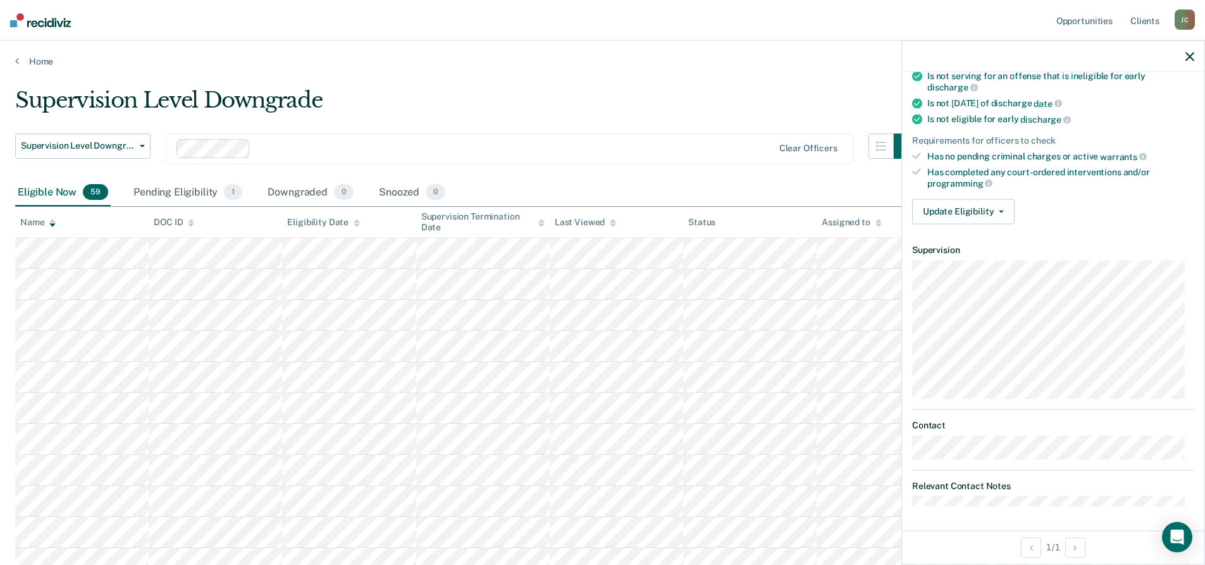
click at [34, 189] on div "Eligible Now 59" at bounding box center [63, 193] width 96 height 28
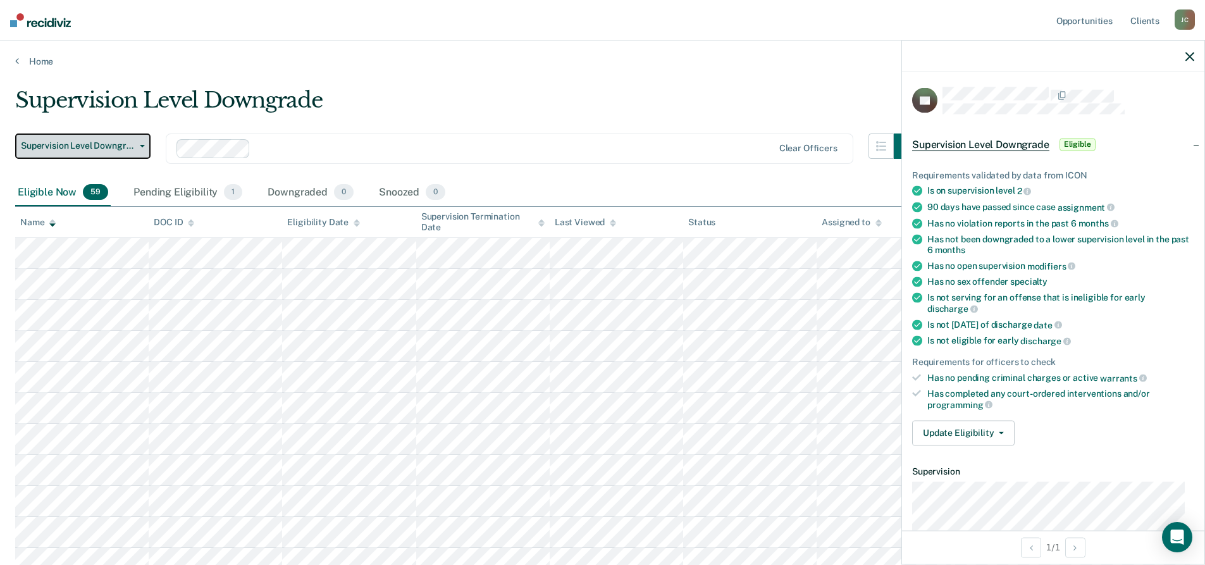
click at [140, 144] on button "Supervision Level Downgrade" at bounding box center [82, 145] width 135 height 25
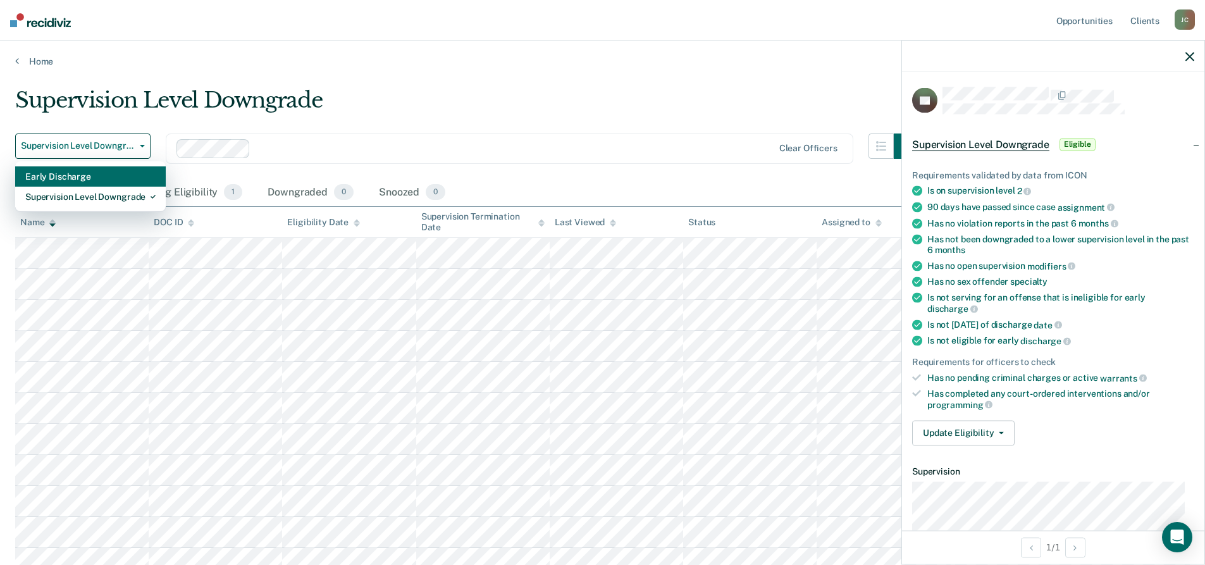
click at [76, 174] on div "Early Discharge" at bounding box center [90, 176] width 130 height 20
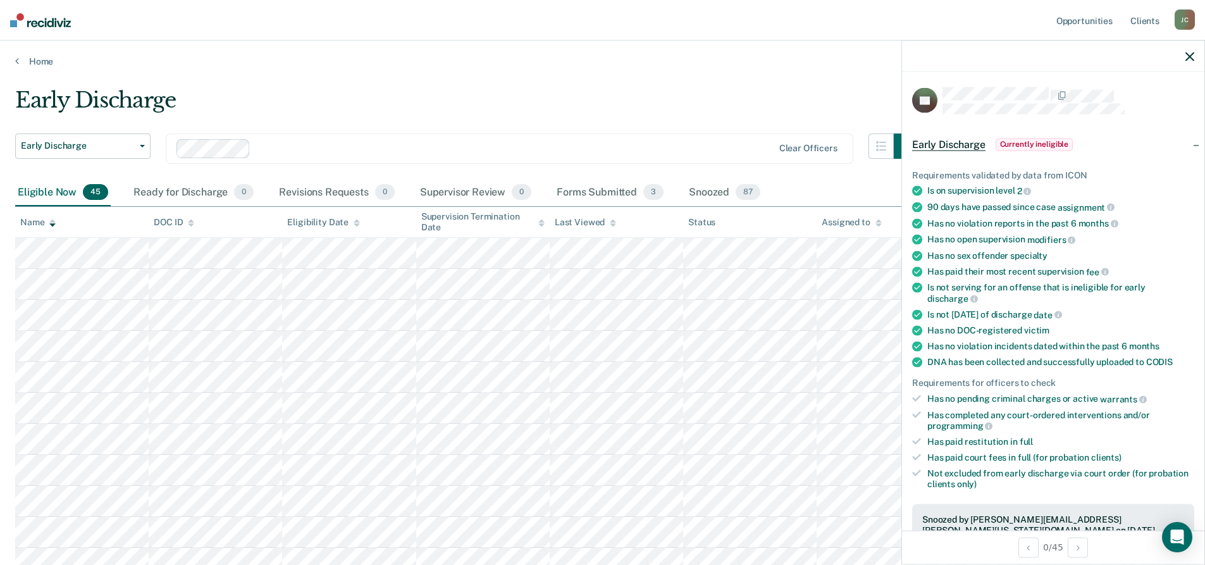
click at [51, 224] on icon at bounding box center [52, 224] width 6 height 3
click at [51, 225] on icon at bounding box center [52, 224] width 6 height 3
click at [713, 185] on div "Snoozed 87" at bounding box center [724, 193] width 77 height 28
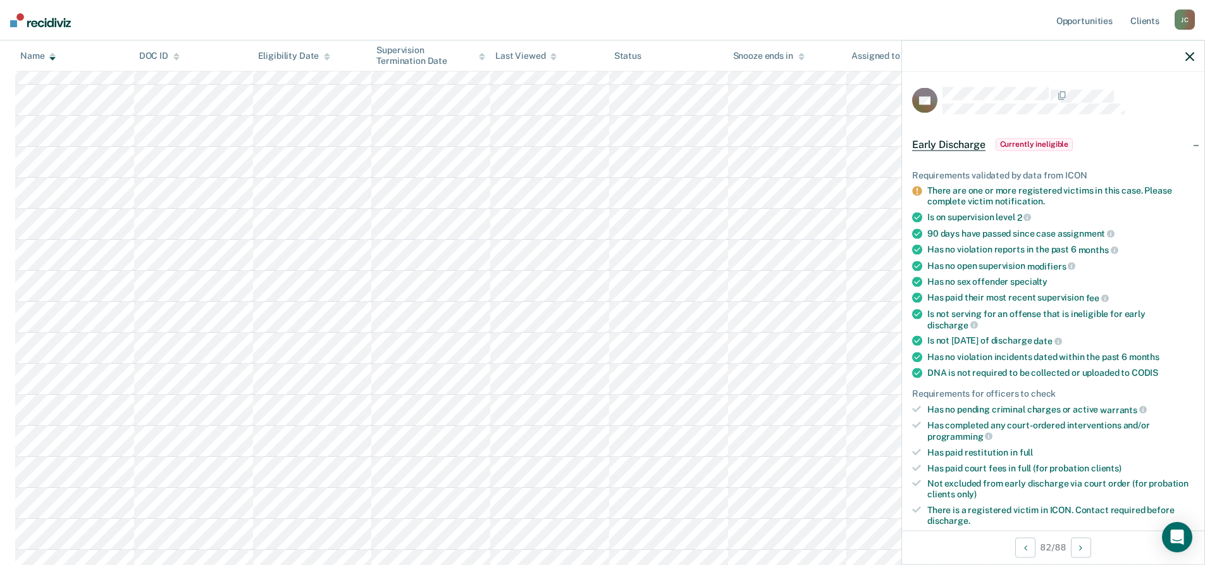
scroll to position [739, 0]
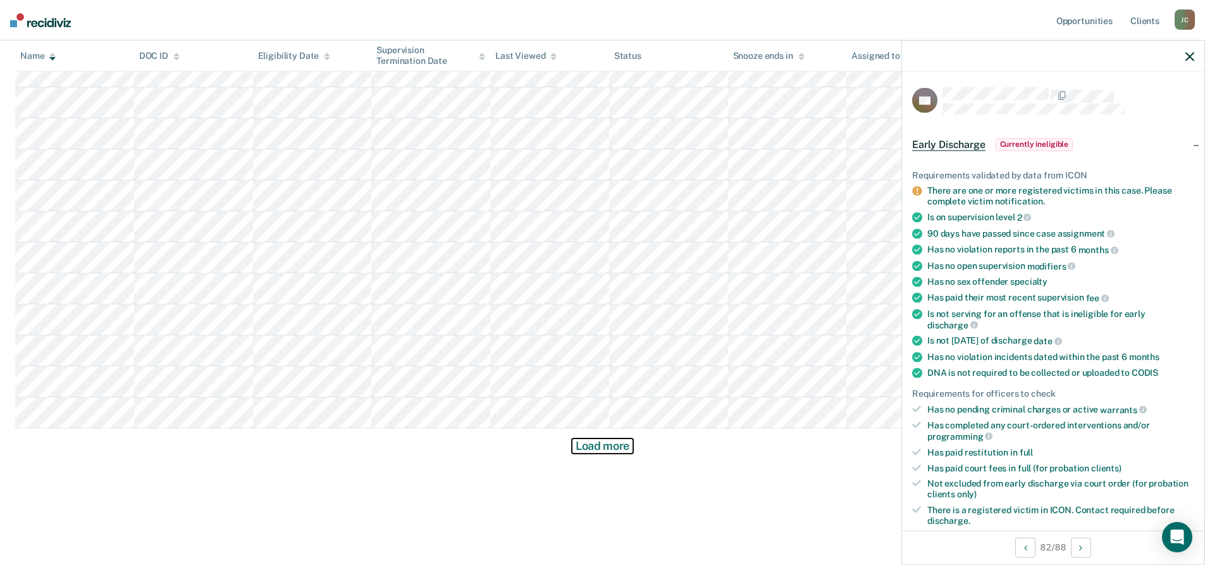
click at [624, 447] on button "Load more" at bounding box center [602, 445] width 61 height 15
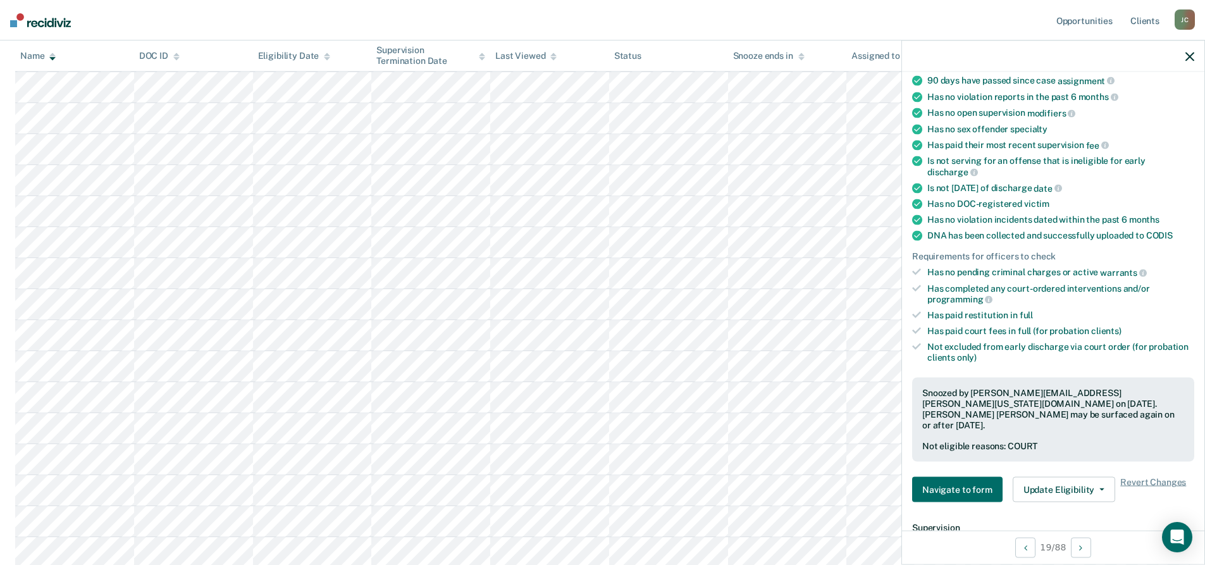
scroll to position [63, 0]
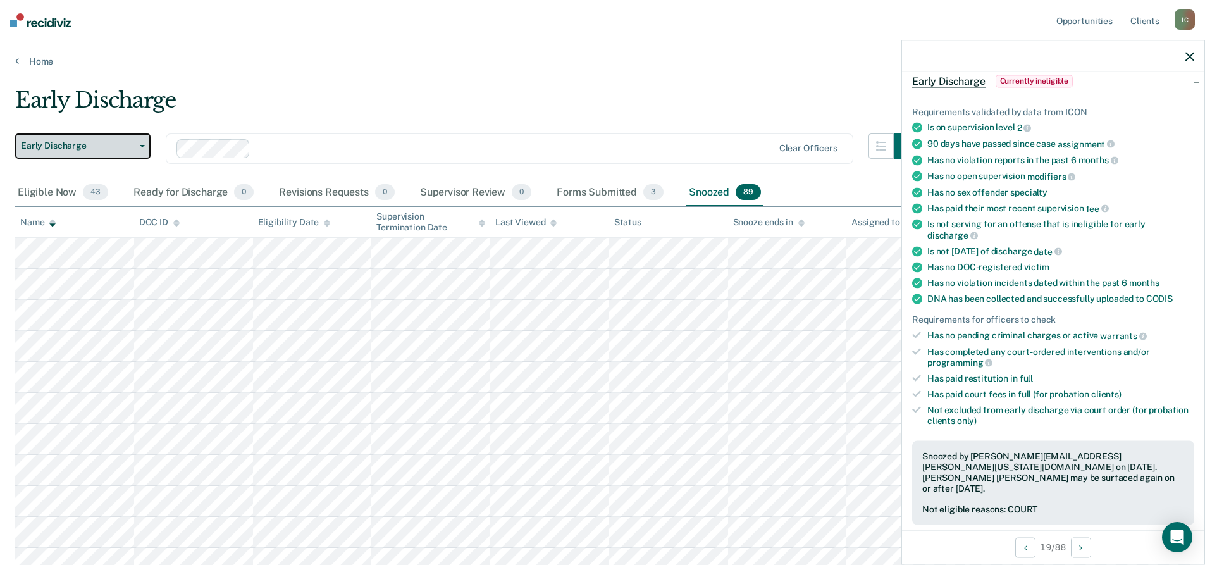
click at [87, 147] on span "Early Discharge" at bounding box center [78, 145] width 114 height 11
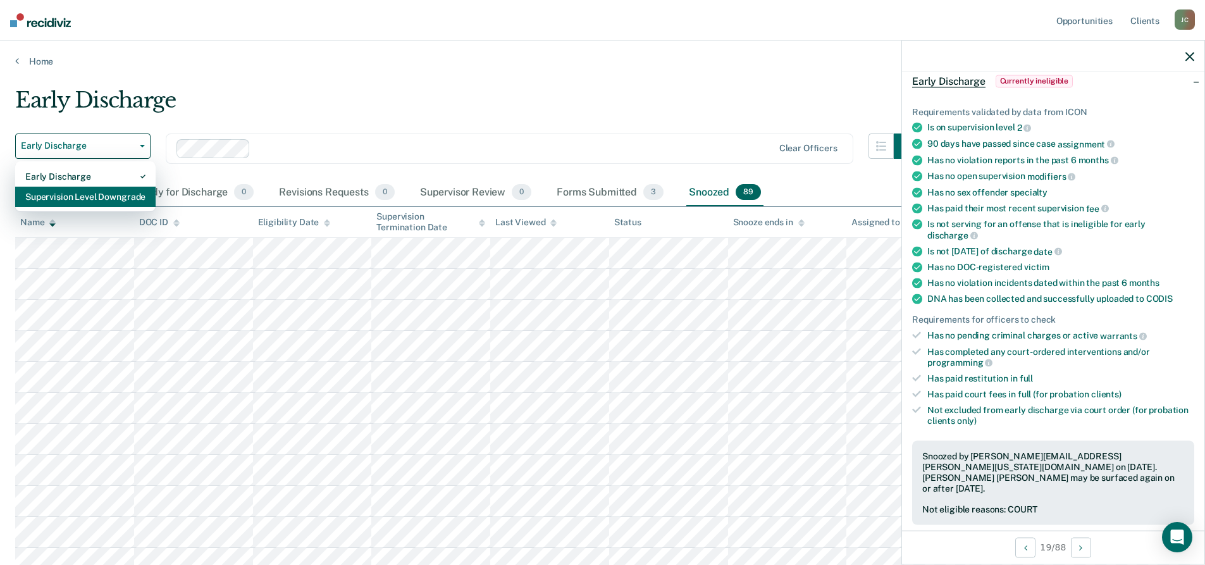
click at [88, 193] on div "Supervision Level Downgrade" at bounding box center [85, 197] width 120 height 20
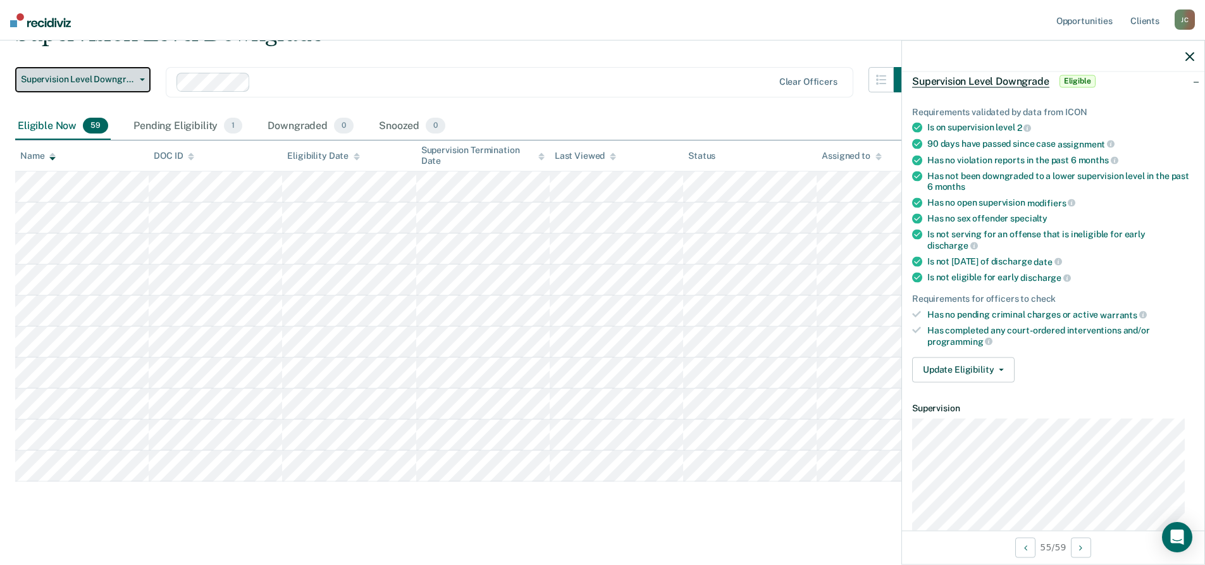
scroll to position [74, 0]
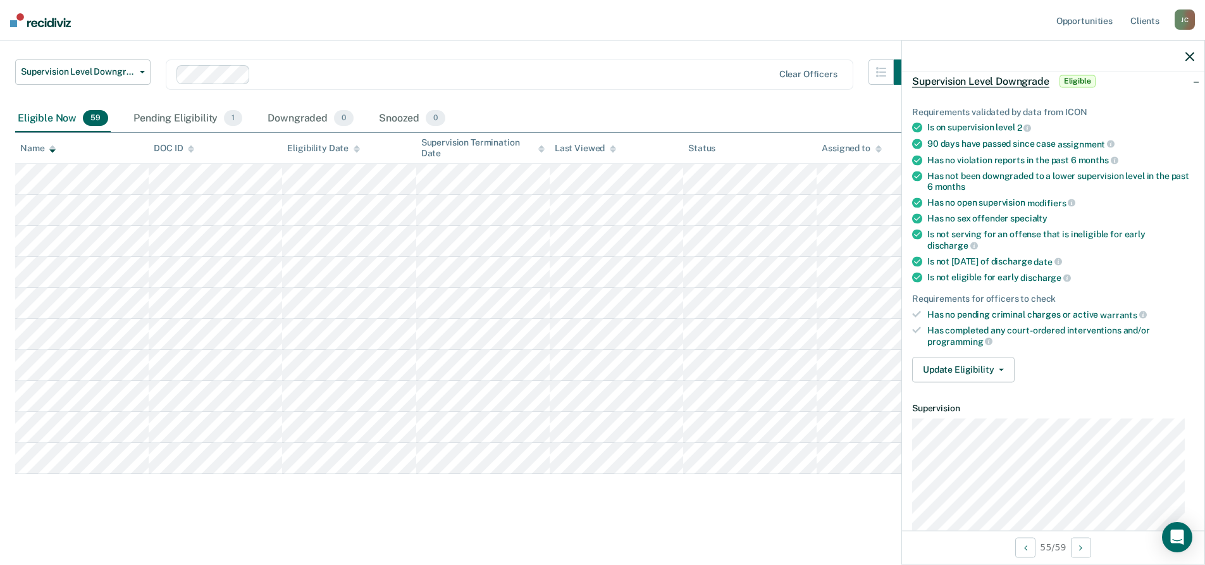
click at [51, 120] on div "Eligible Now 59" at bounding box center [63, 119] width 96 height 28
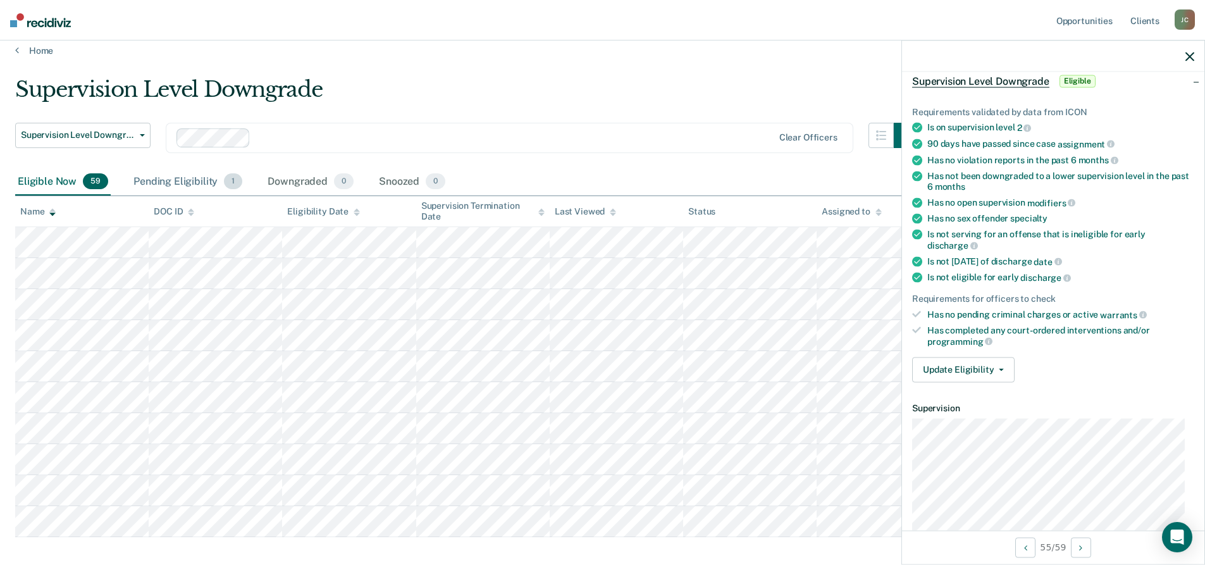
click at [183, 180] on div "Pending Eligibility 1" at bounding box center [188, 182] width 114 height 28
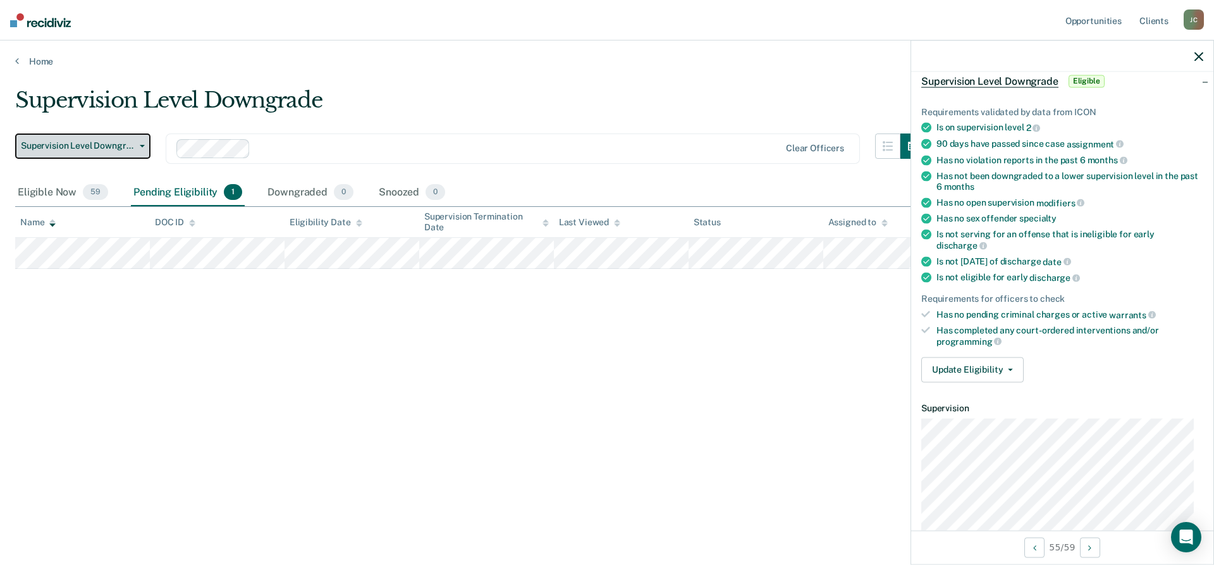
click at [140, 146] on icon "button" at bounding box center [142, 146] width 5 height 3
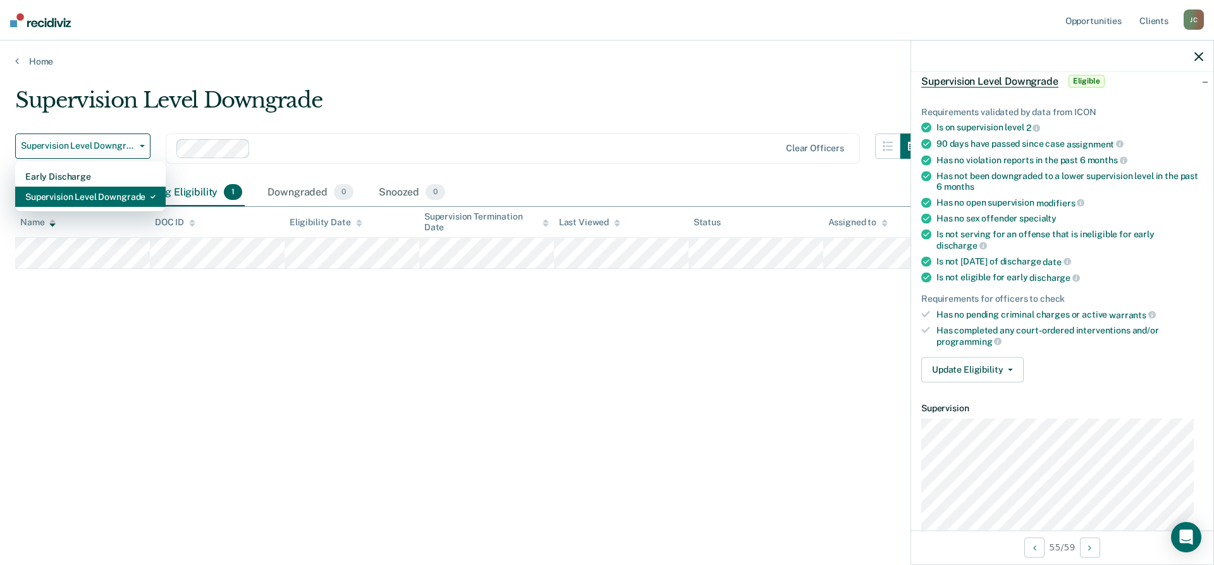
click at [126, 195] on div "Supervision Level Downgrade" at bounding box center [90, 197] width 130 height 20
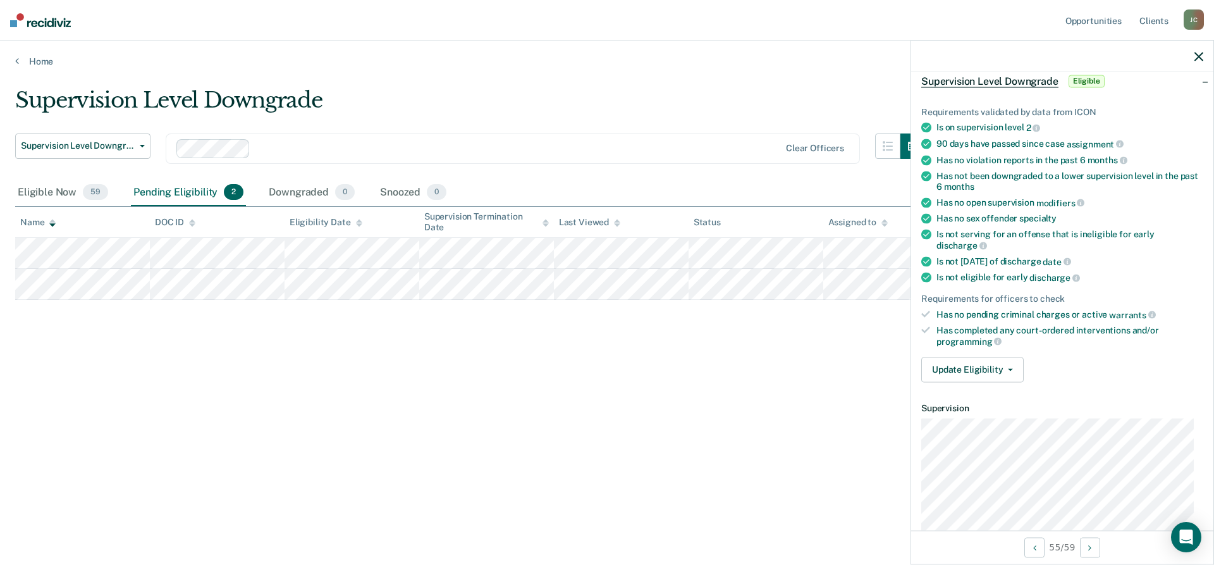
click at [50, 225] on icon at bounding box center [52, 223] width 6 height 8
click at [51, 225] on icon at bounding box center [52, 224] width 6 height 3
click at [59, 192] on div "Eligible Now 59" at bounding box center [63, 193] width 96 height 28
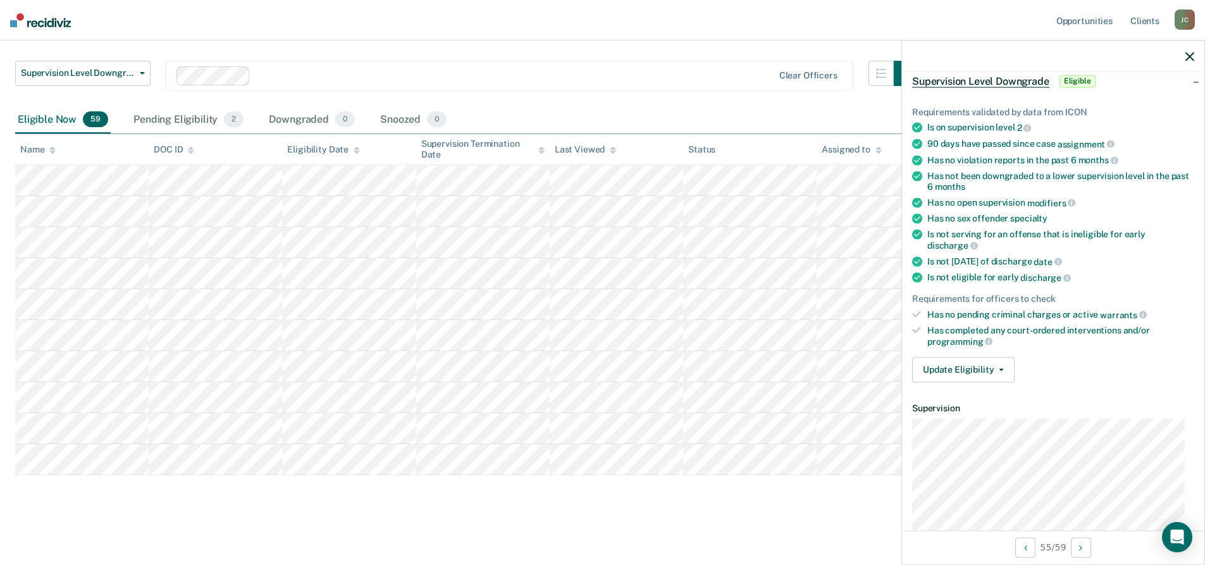
scroll to position [74, 0]
click at [53, 152] on icon at bounding box center [52, 150] width 6 height 3
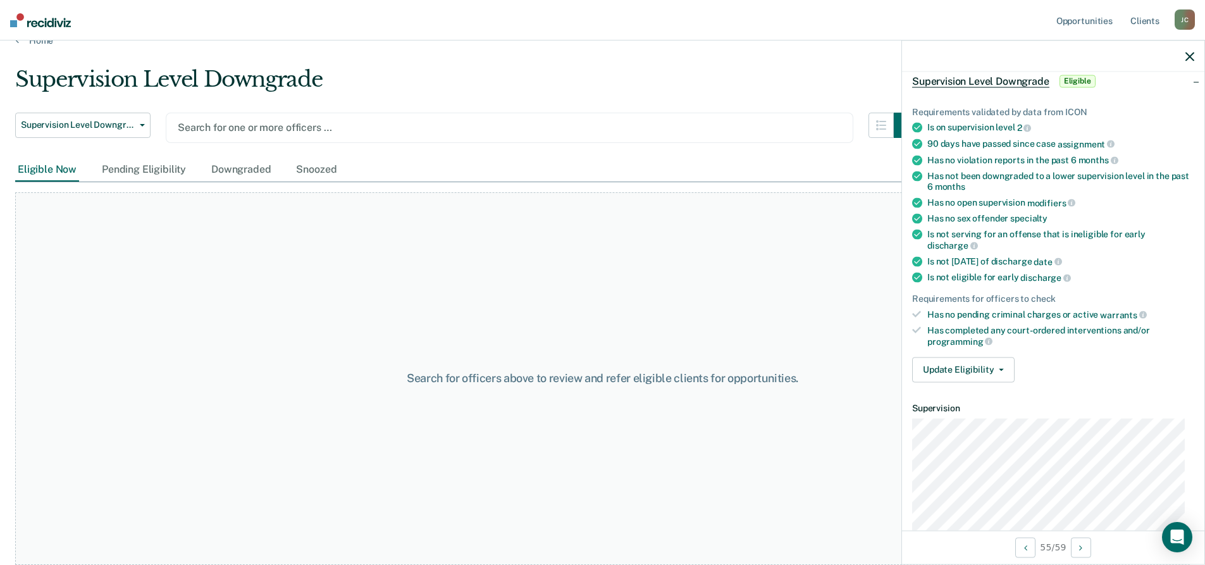
scroll to position [21, 0]
click at [207, 126] on div at bounding box center [510, 127] width 664 height 15
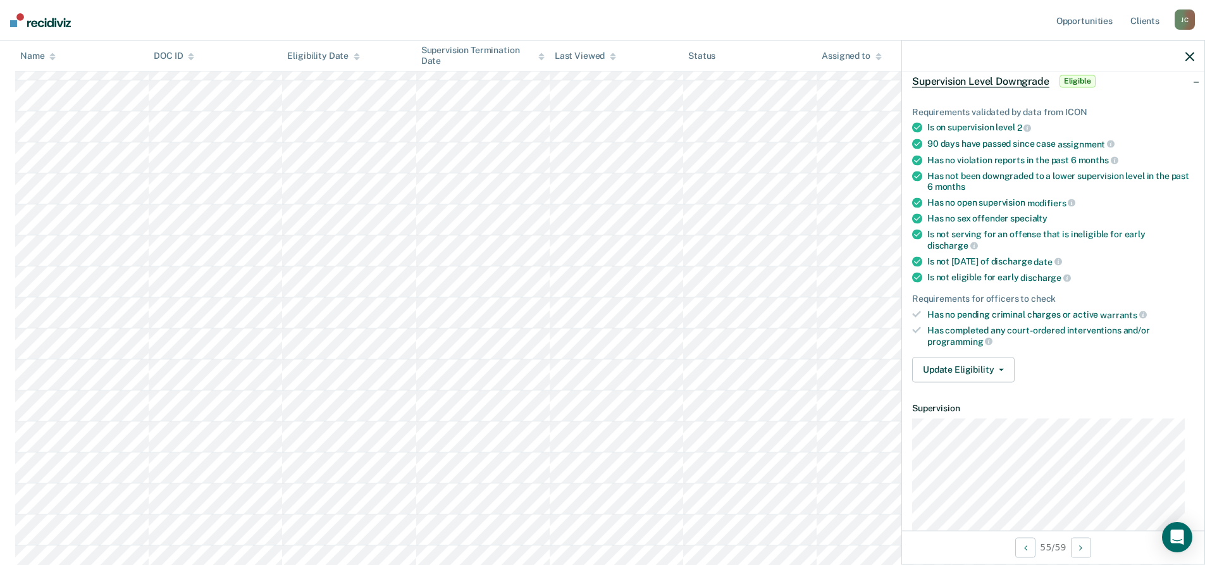
scroll to position [188, 0]
click at [52, 57] on icon at bounding box center [52, 58] width 6 height 3
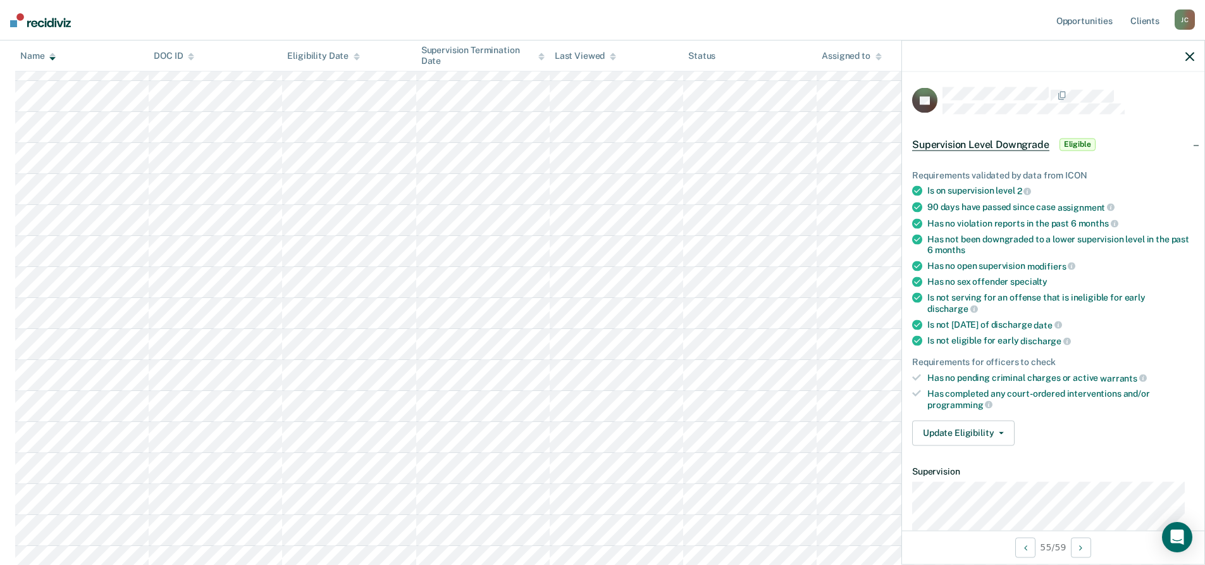
scroll to position [0, 0]
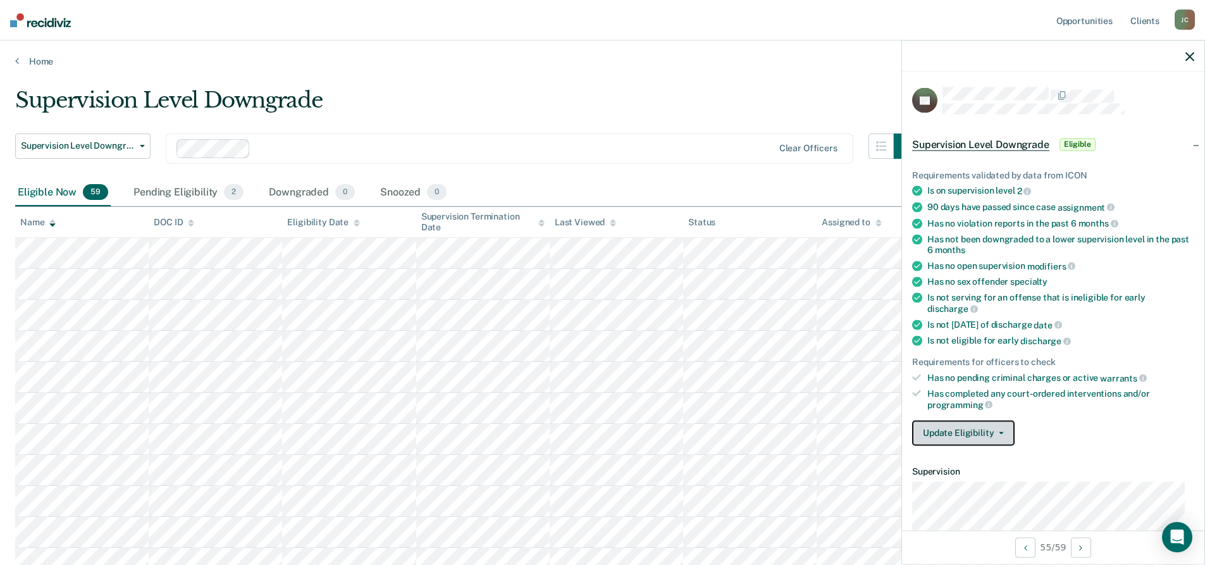
click at [996, 439] on button "Update Eligibility" at bounding box center [963, 432] width 102 height 25
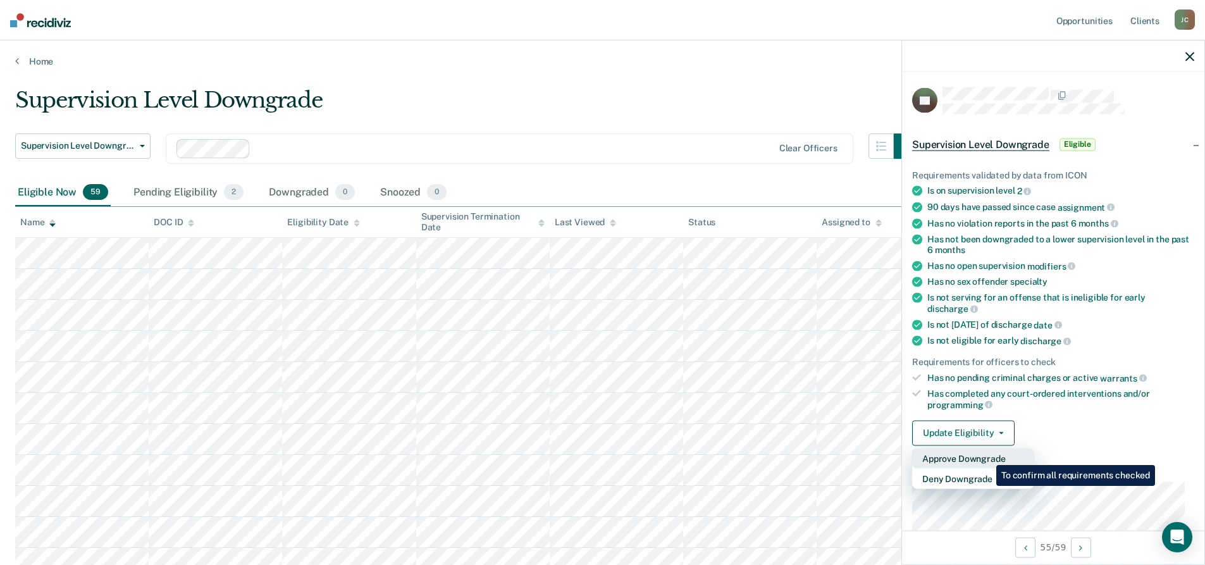
click at [987, 455] on button "Approve Downgrade" at bounding box center [973, 458] width 122 height 20
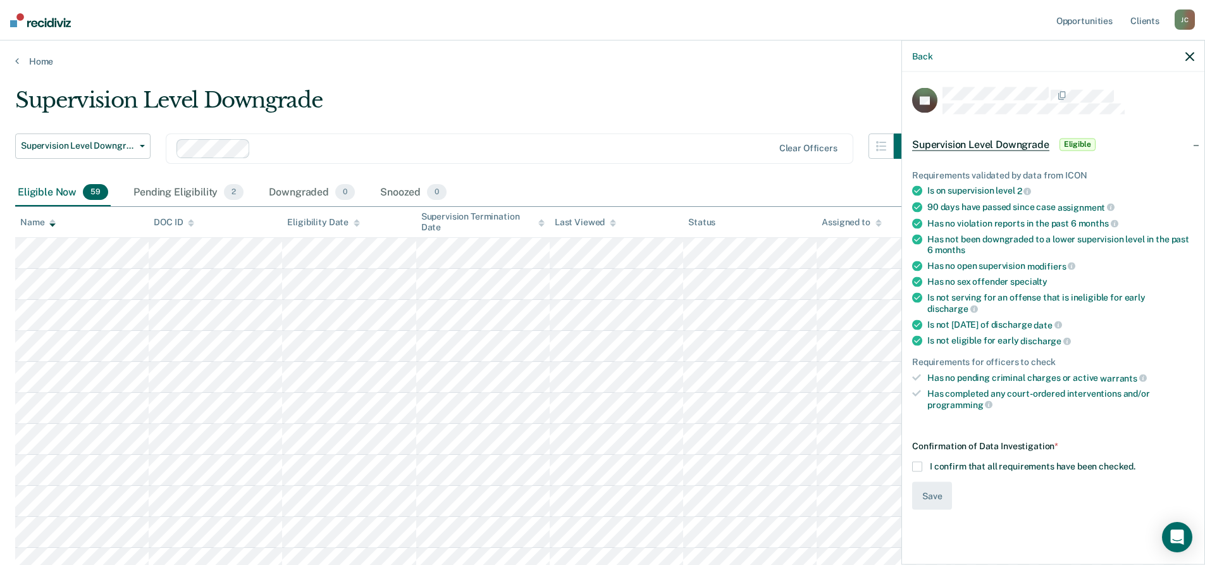
click at [919, 461] on span at bounding box center [917, 466] width 10 height 10
click at [1135, 461] on input "I confirm that all requirements have been checked." at bounding box center [1135, 461] width 0 height 0
click at [925, 481] on button "Save" at bounding box center [932, 495] width 40 height 28
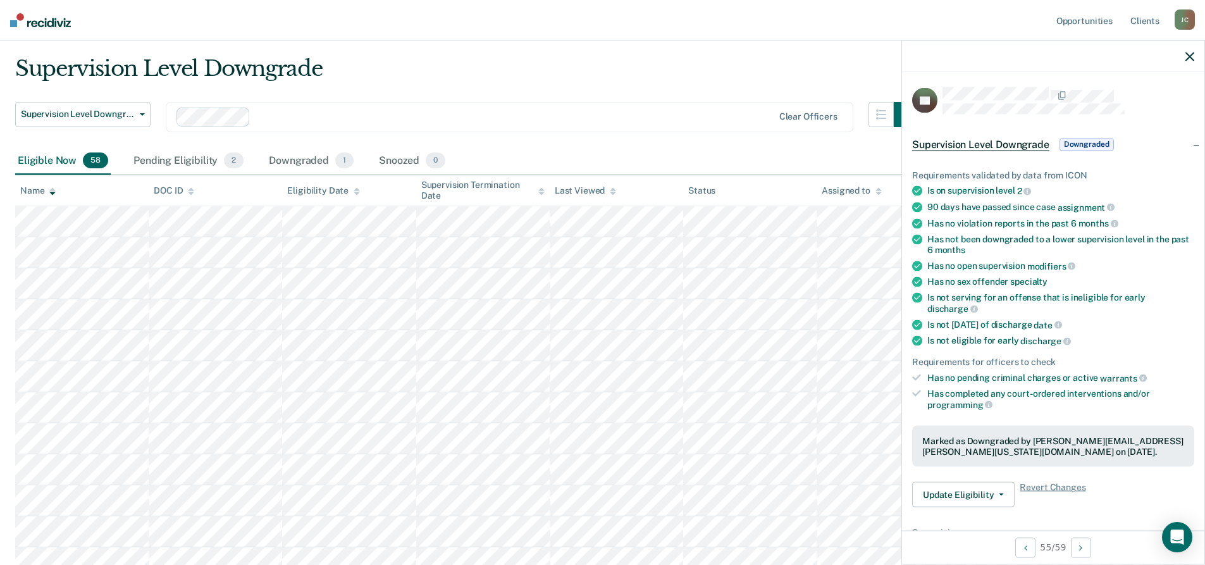
scroll to position [63, 0]
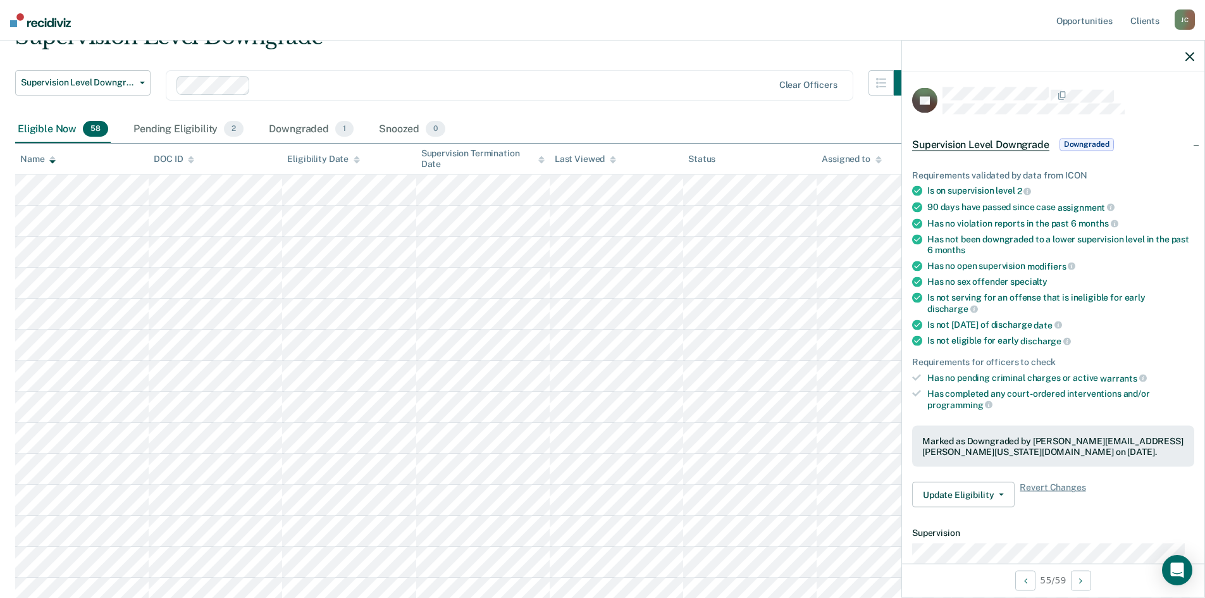
click at [657, 13] on nav "Opportunities Client s Julie Cullen J C Profile How it works Log Out" at bounding box center [602, 20] width 1205 height 40
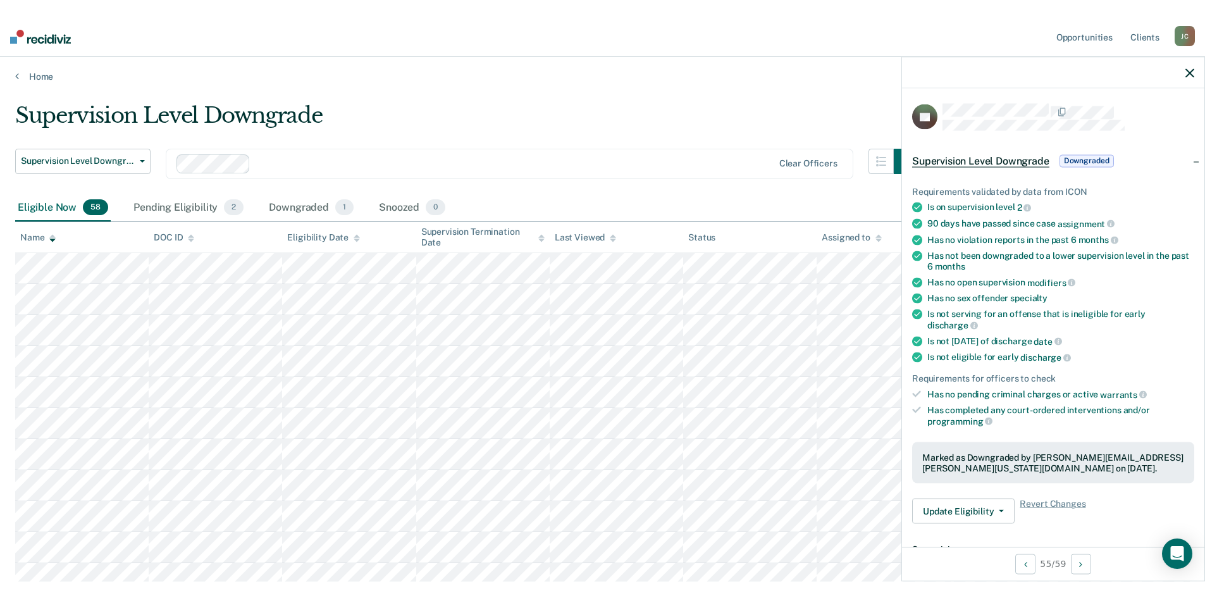
scroll to position [0, 0]
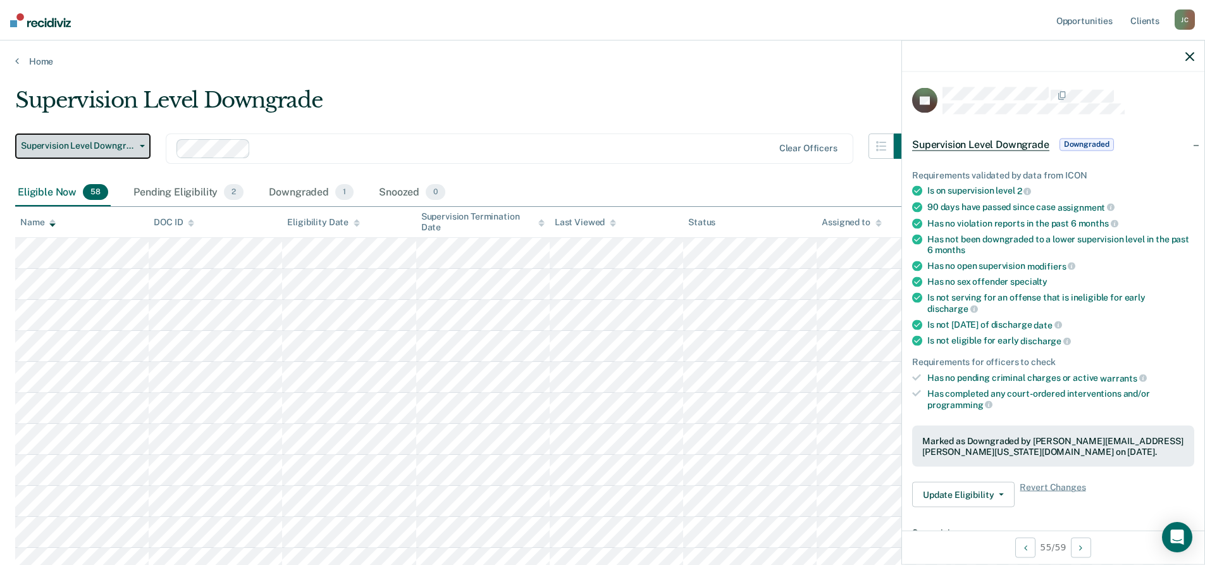
click at [148, 144] on button "Supervision Level Downgrade" at bounding box center [82, 145] width 135 height 25
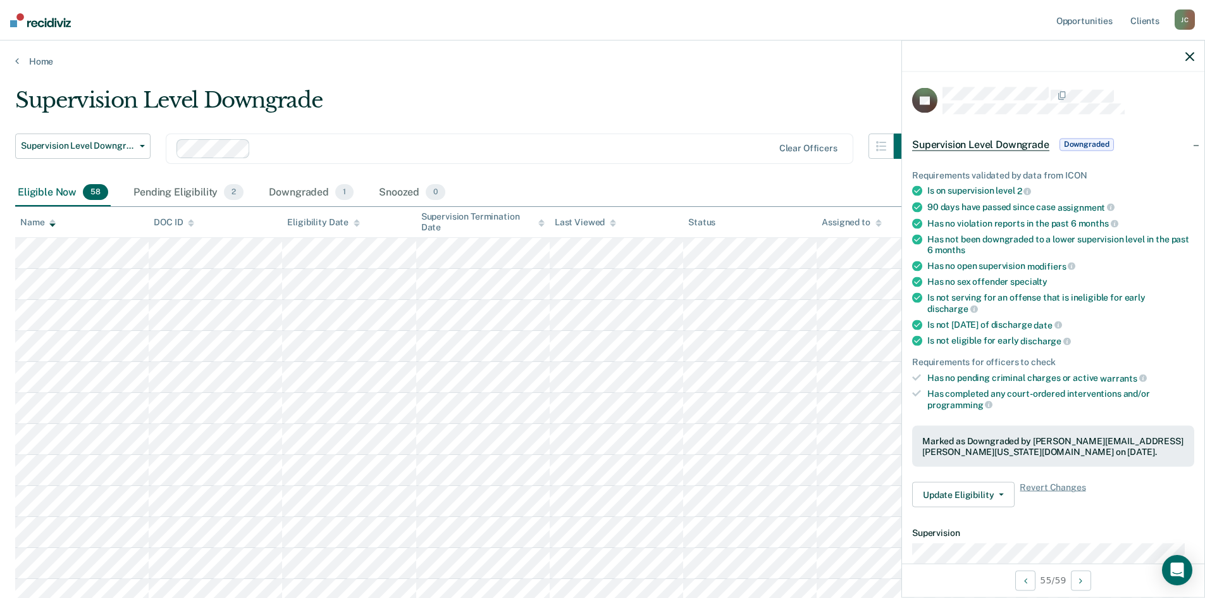
click at [567, 87] on div "Supervision Level Downgrade" at bounding box center [467, 105] width 904 height 36
click at [178, 187] on div "Pending Eligibility 2" at bounding box center [188, 193] width 115 height 28
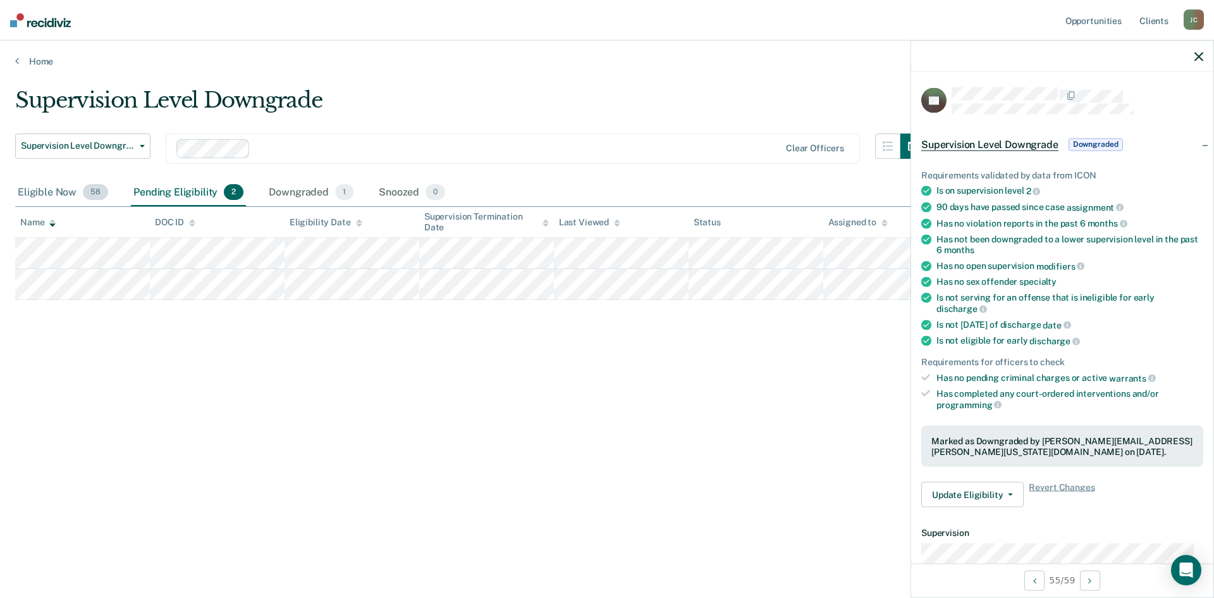
click at [34, 192] on div "Eligible Now 58" at bounding box center [63, 193] width 96 height 28
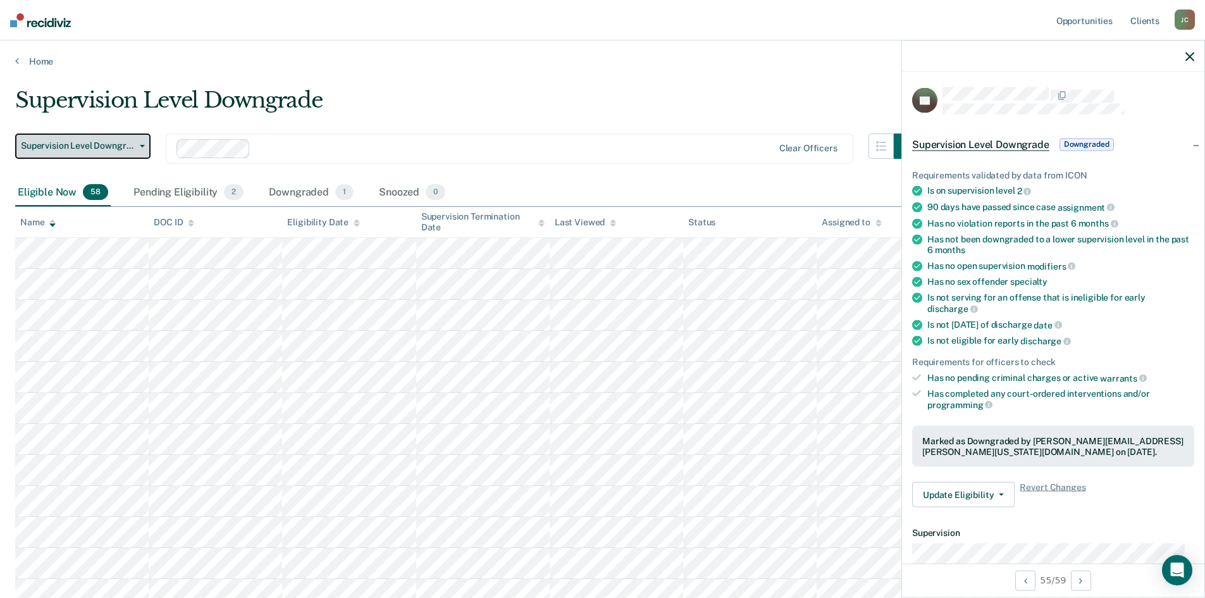
click at [140, 139] on button "Supervision Level Downgrade" at bounding box center [82, 145] width 135 height 25
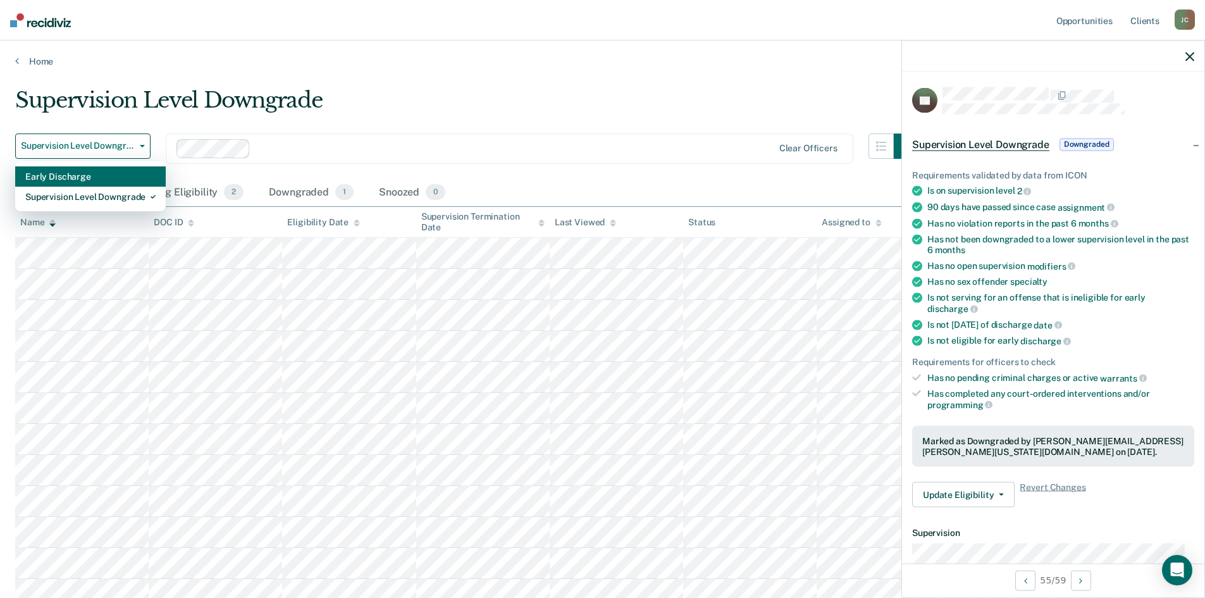
click at [125, 175] on div "Early Discharge" at bounding box center [90, 176] width 130 height 20
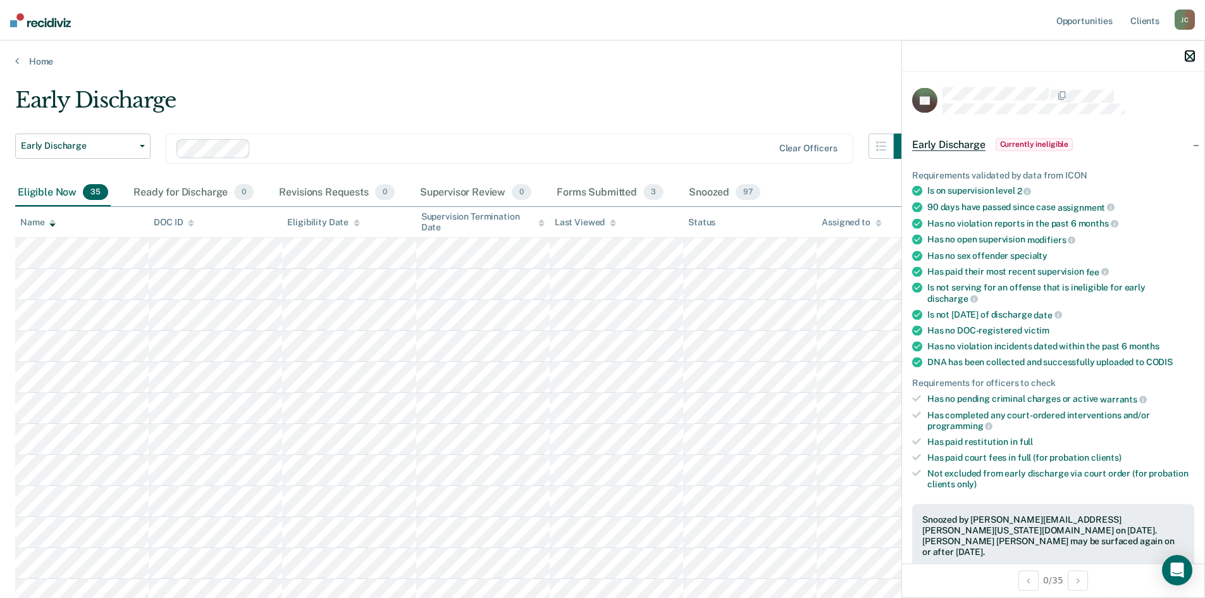
click at [1191, 58] on icon "button" at bounding box center [1189, 56] width 9 height 9
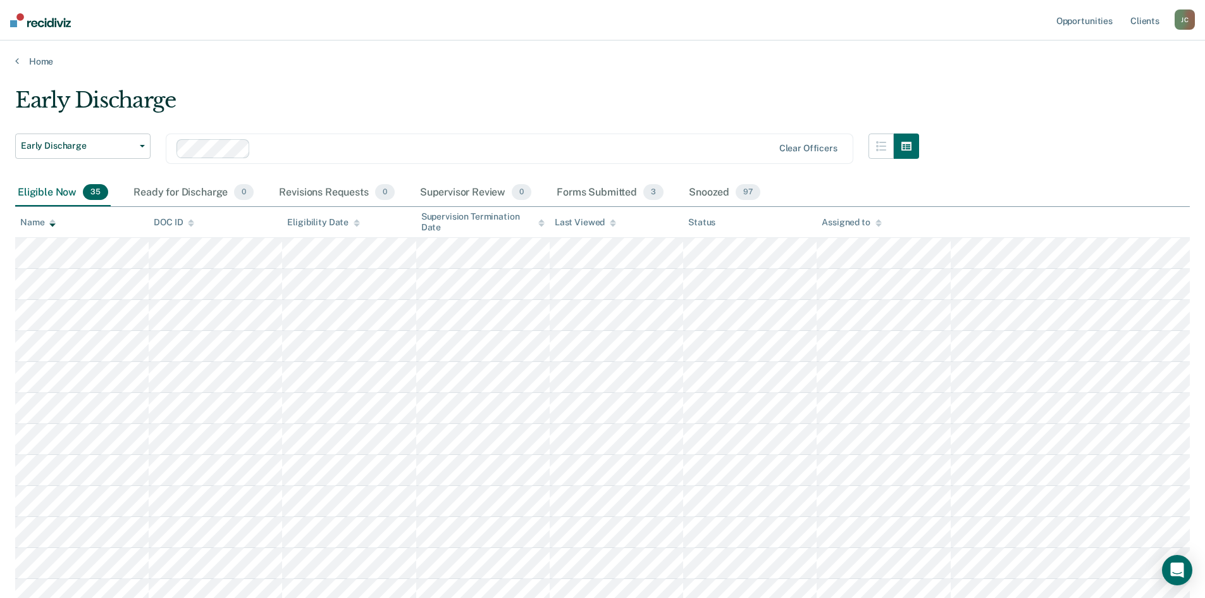
click at [329, 144] on div at bounding box center [514, 148] width 517 height 15
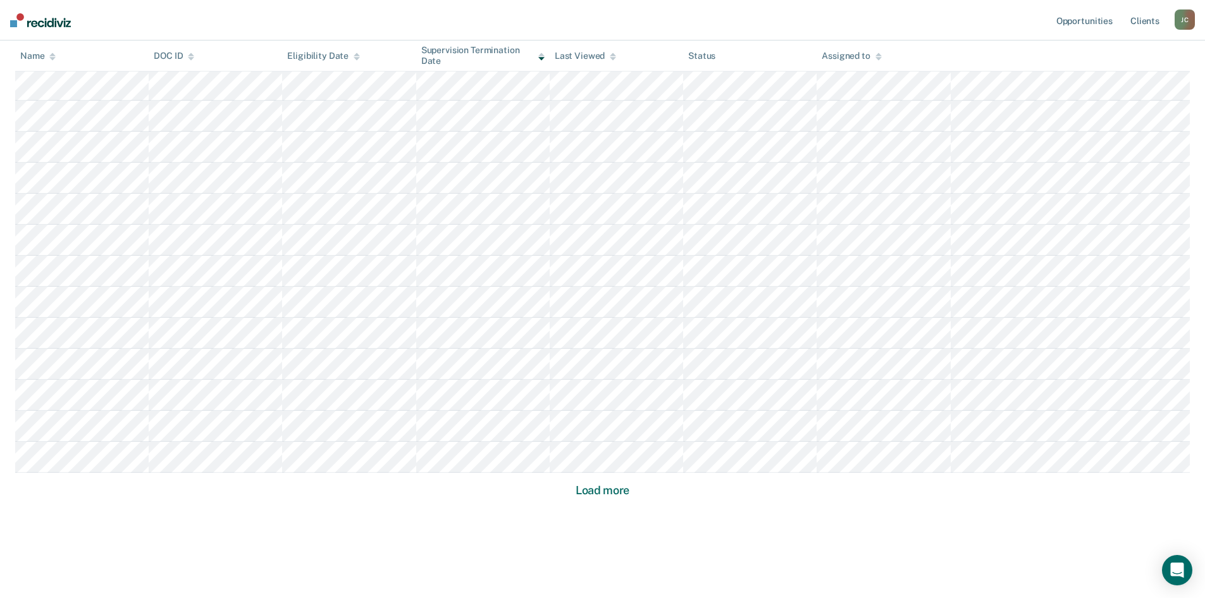
scroll to position [696, 0]
click at [605, 491] on button "Load more" at bounding box center [602, 489] width 61 height 15
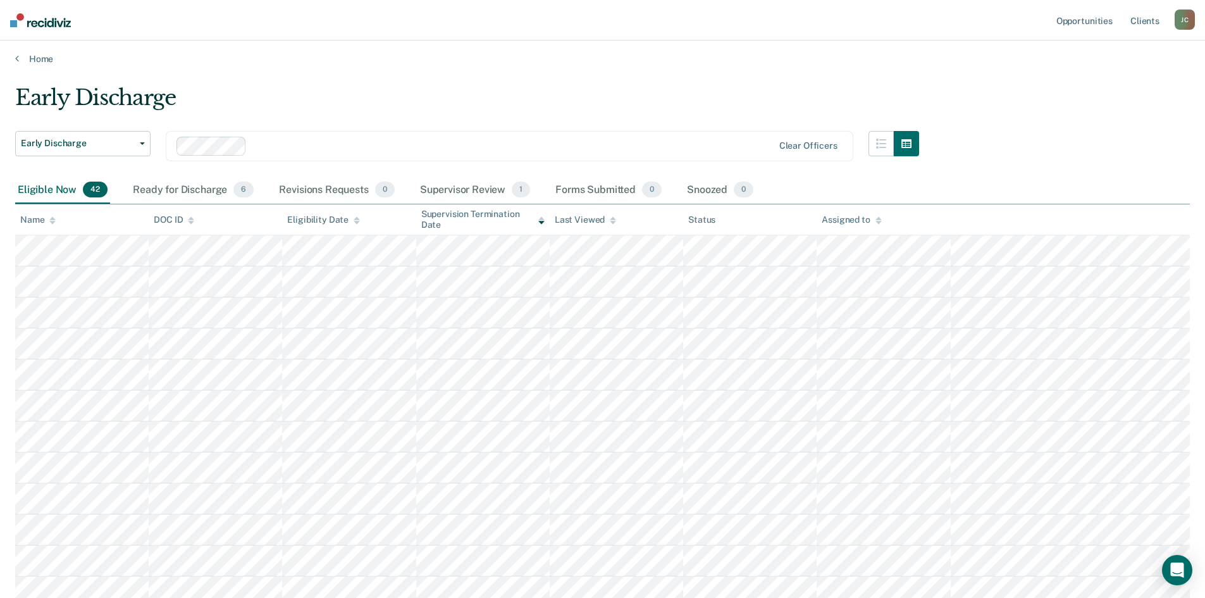
scroll to position [0, 0]
click at [52, 223] on icon at bounding box center [52, 223] width 6 height 8
click at [481, 192] on div "Supervisor Review 1" at bounding box center [475, 193] width 116 height 28
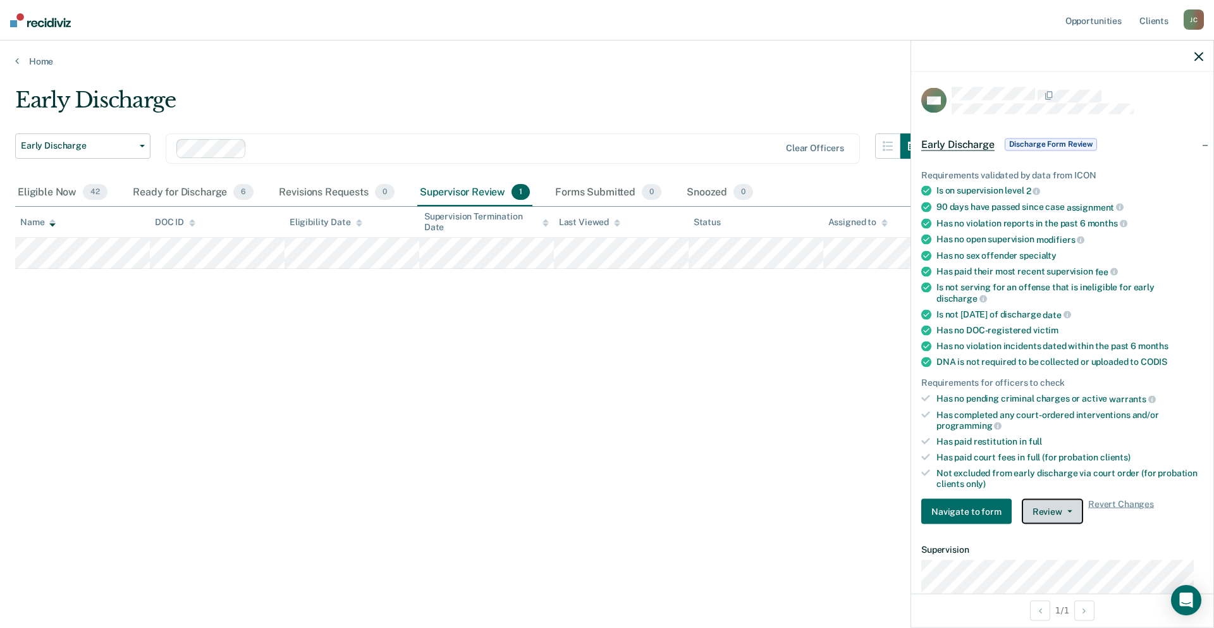
click at [1068, 512] on button "Review" at bounding box center [1052, 511] width 61 height 25
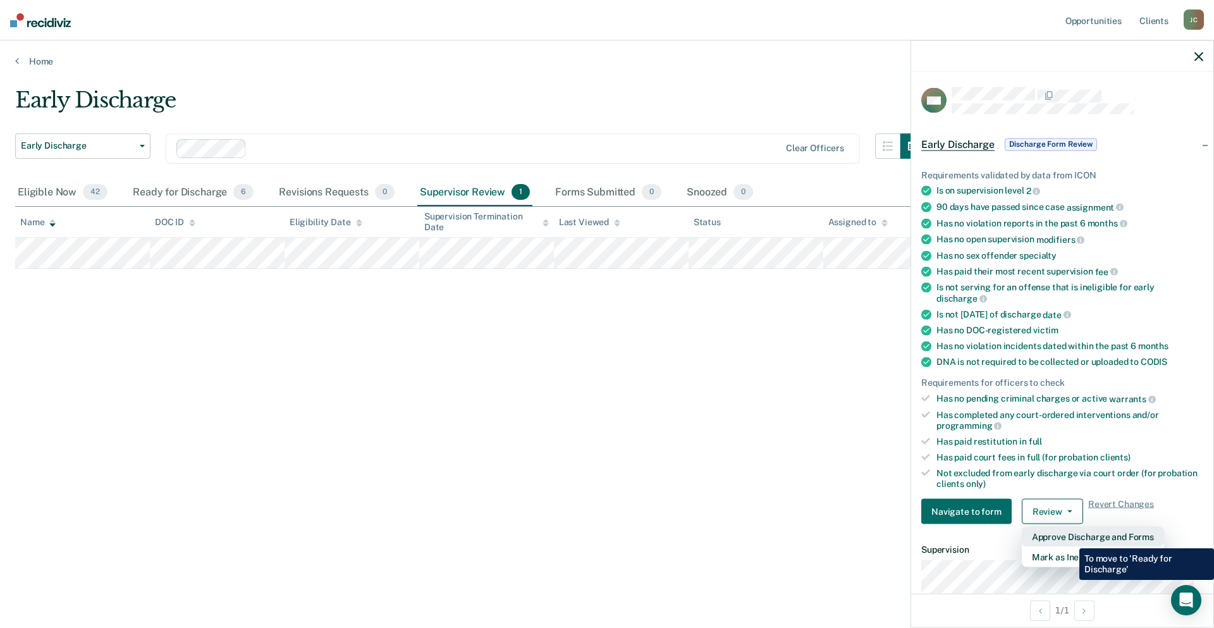
click at [1070, 539] on button "Approve Discharge and Forms" at bounding box center [1093, 537] width 142 height 20
